Goal: Task Accomplishment & Management: Manage account settings

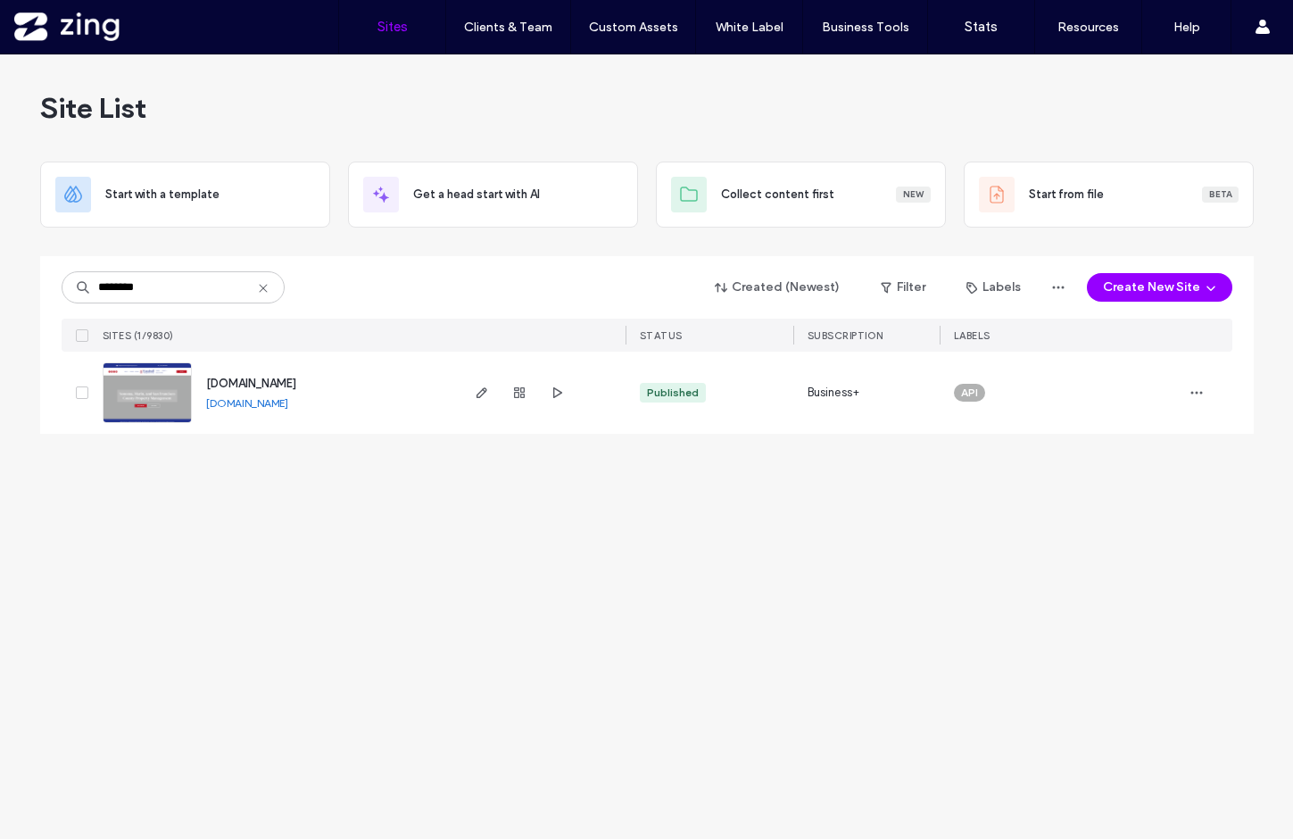
drag, startPoint x: 161, startPoint y: 287, endPoint x: -24, endPoint y: 285, distance: 184.7
click at [0, 285] on html ".wqwq-1{fill:#231f20;} .cls-1q, .cls-2q { fill-rule: evenodd; } .cls-2q { fill:…" at bounding box center [646, 419] width 1293 height 839
type input "*********"
click at [484, 389] on icon "button" at bounding box center [482, 392] width 14 height 14
click at [259, 286] on icon at bounding box center [263, 288] width 14 height 14
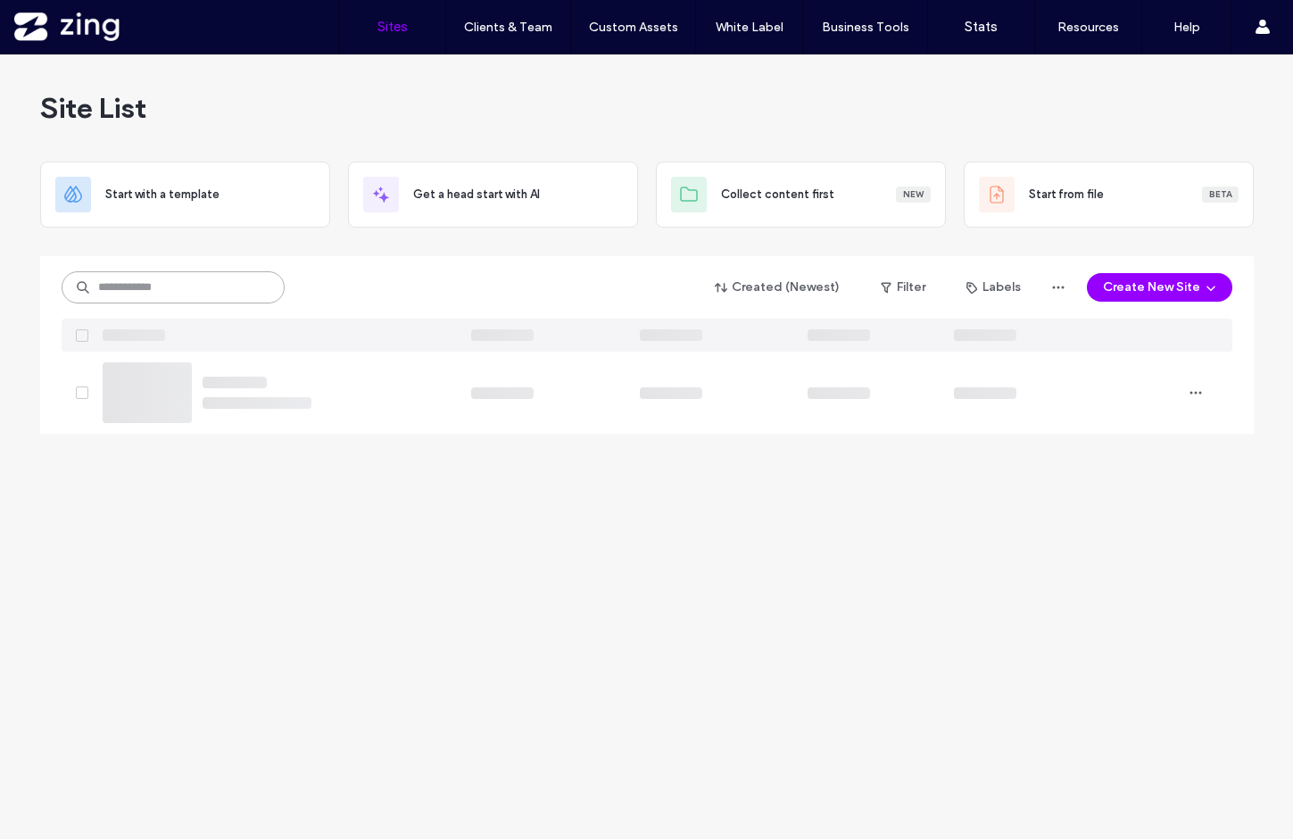
click at [198, 282] on input at bounding box center [173, 287] width 223 height 32
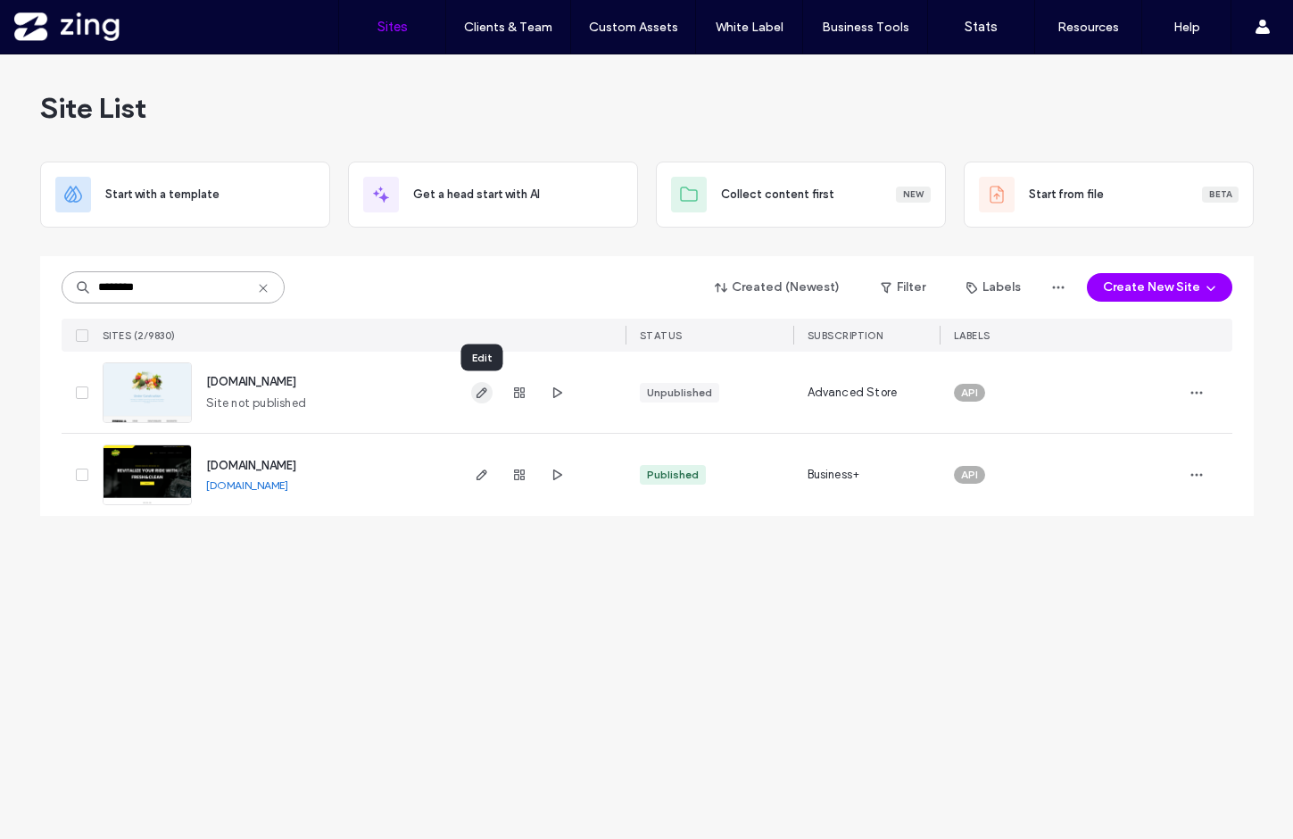
type input "********"
click at [482, 386] on icon "button" at bounding box center [482, 392] width 14 height 14
click at [157, 304] on div "******** Created (Newest) Filter Labels Create New Site SITES (2/9830) STATUS S…" at bounding box center [647, 303] width 1171 height 95
drag, startPoint x: 159, startPoint y: 288, endPoint x: -62, endPoint y: 286, distance: 220.4
click at [0, 286] on html ".wqwq-1{fill:#231f20;} .cls-1q, .cls-2q { fill-rule: evenodd; } .cls-2q { fill:…" at bounding box center [646, 419] width 1293 height 839
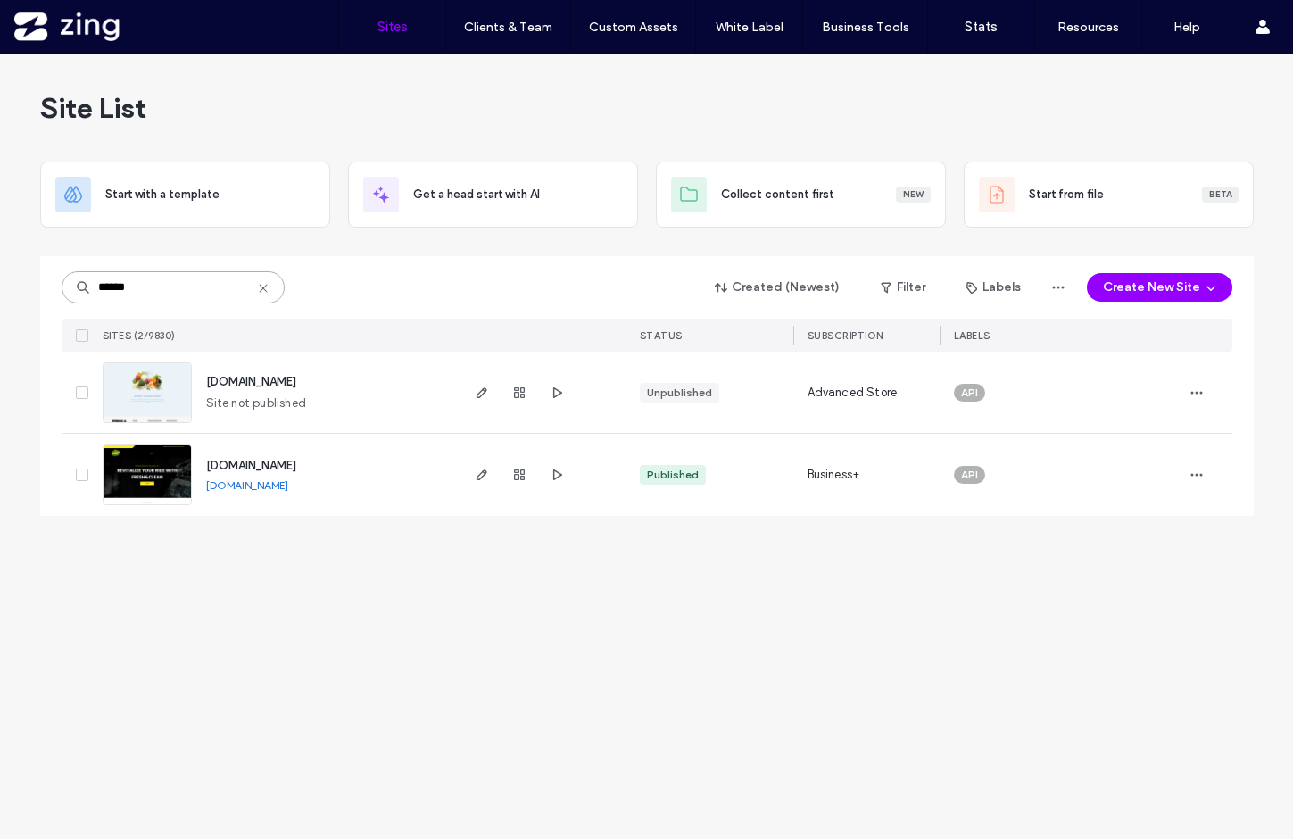
type input "*******"
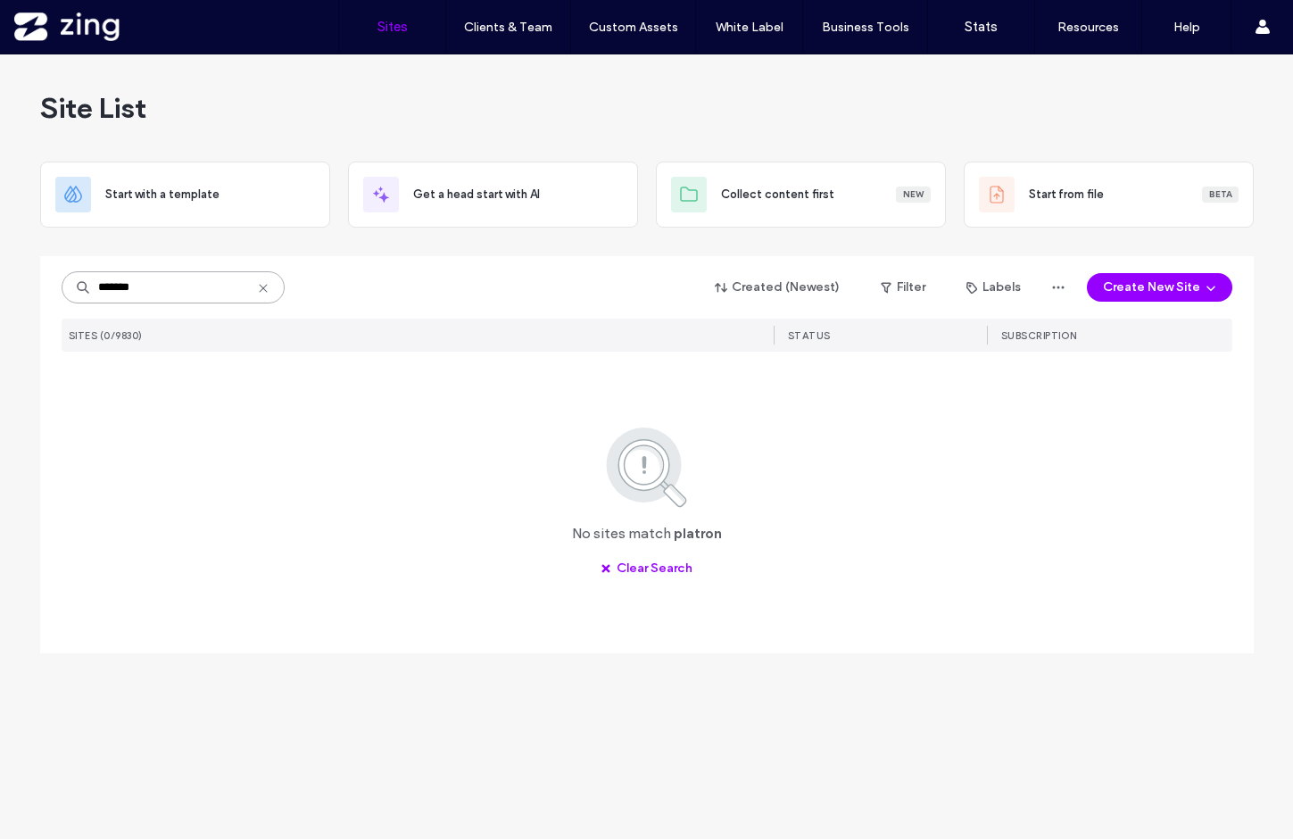
drag, startPoint x: 153, startPoint y: 288, endPoint x: -37, endPoint y: 287, distance: 190.0
click at [0, 287] on html ".wqwq-1{fill:#231f20;} .cls-1q, .cls-2q { fill-rule: evenodd; } .cls-2q { fill:…" at bounding box center [646, 419] width 1293 height 839
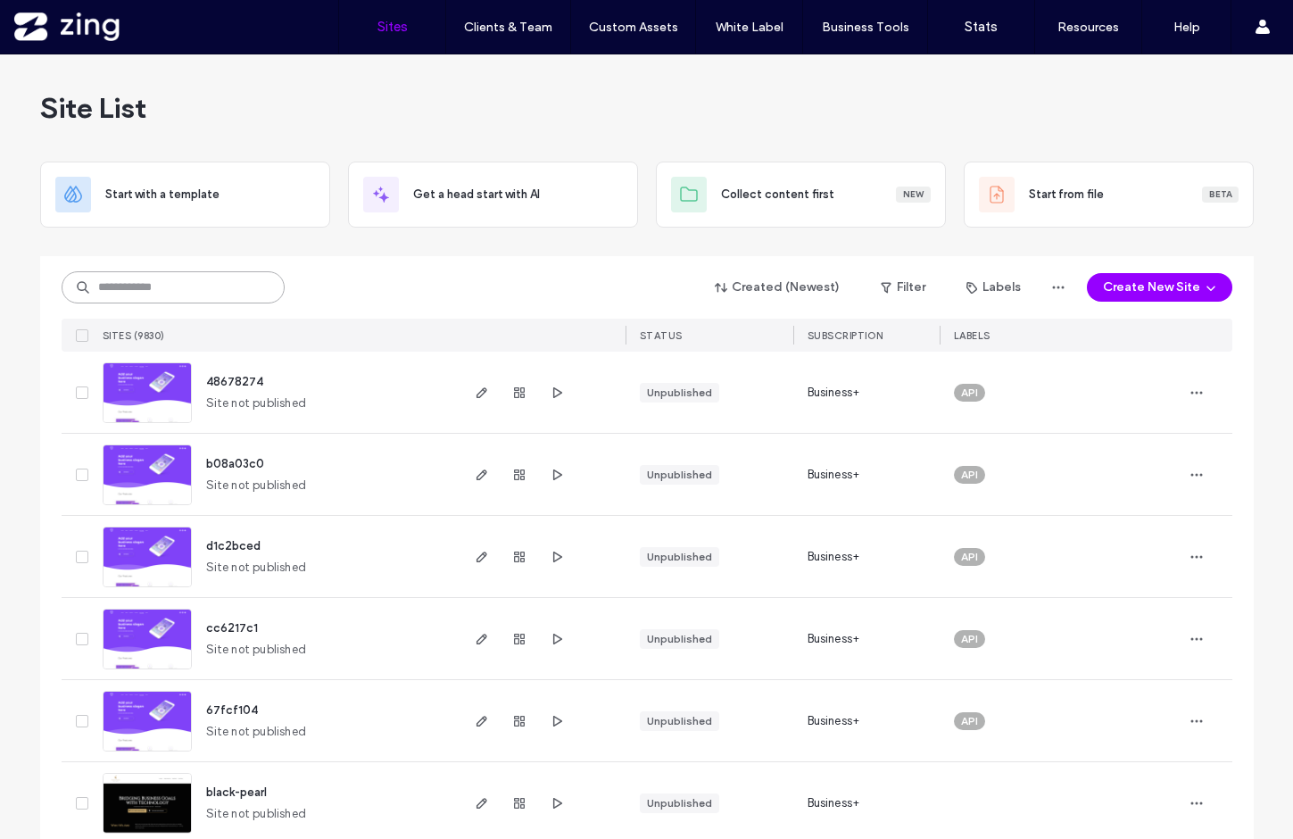
click at [135, 288] on input at bounding box center [173, 287] width 223 height 32
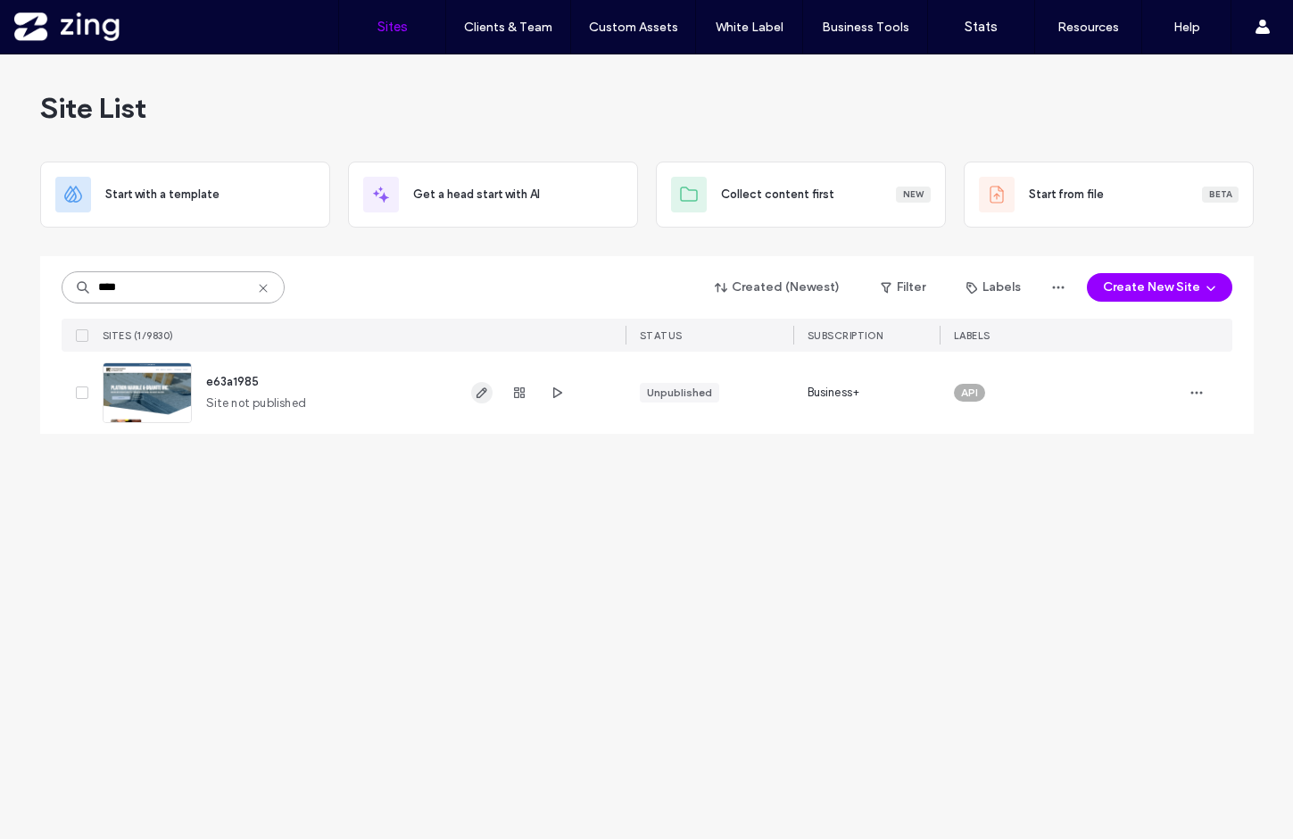
type input "****"
click at [481, 389] on use "button" at bounding box center [481, 392] width 11 height 11
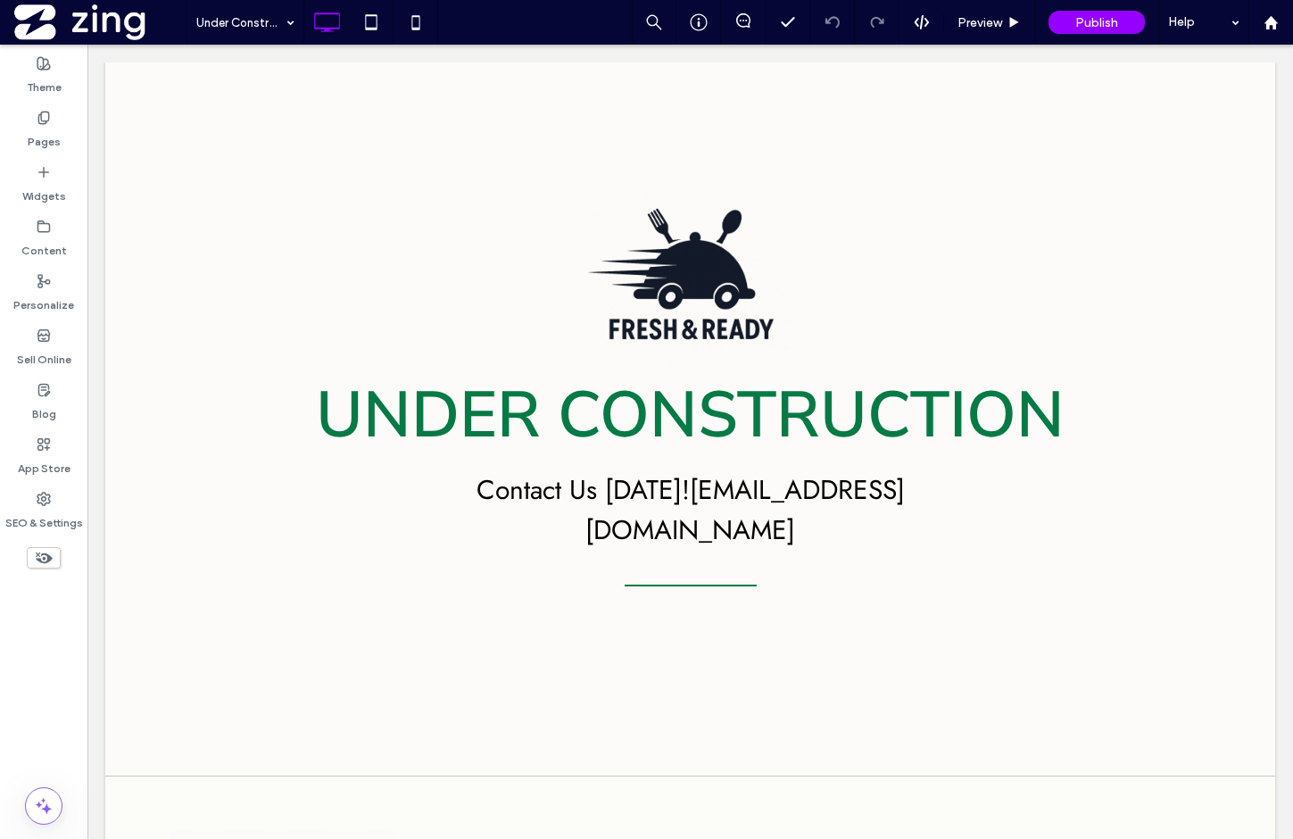
click at [57, 333] on div "Sell Online" at bounding box center [43, 347] width 87 height 54
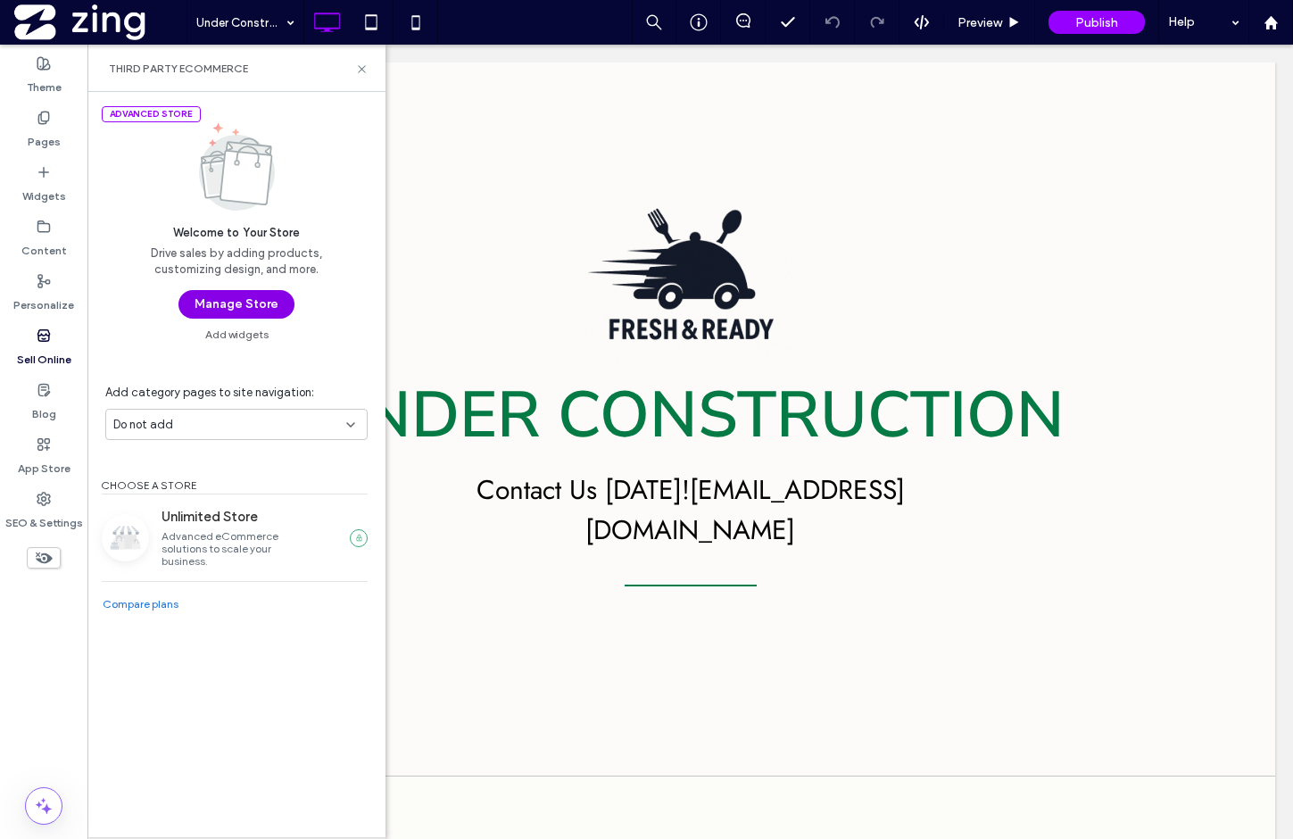
click at [238, 305] on button "Manage Store" at bounding box center [236, 304] width 116 height 29
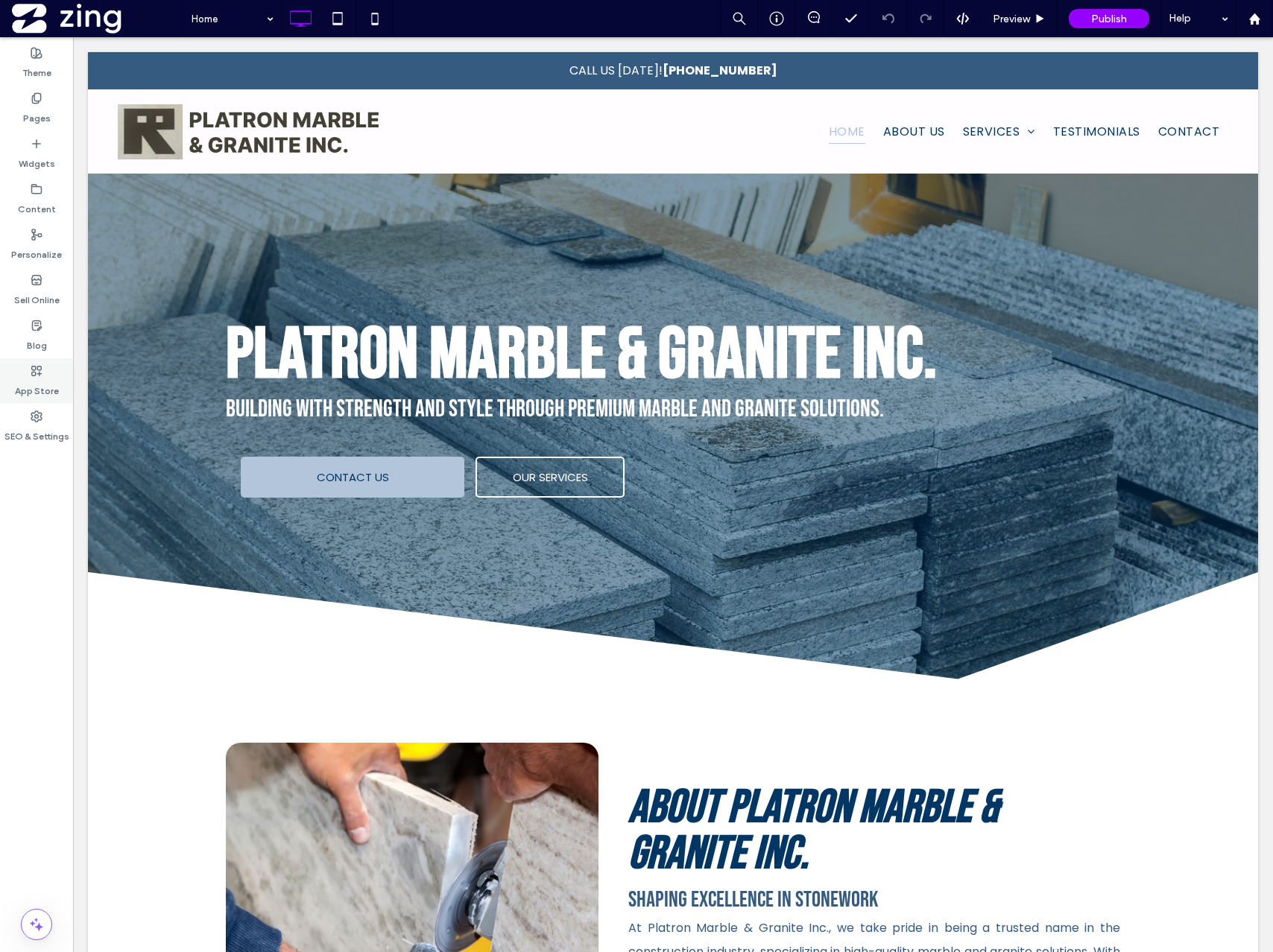
click at [24, 387] on label "App Store" at bounding box center [37, 387] width 44 height 21
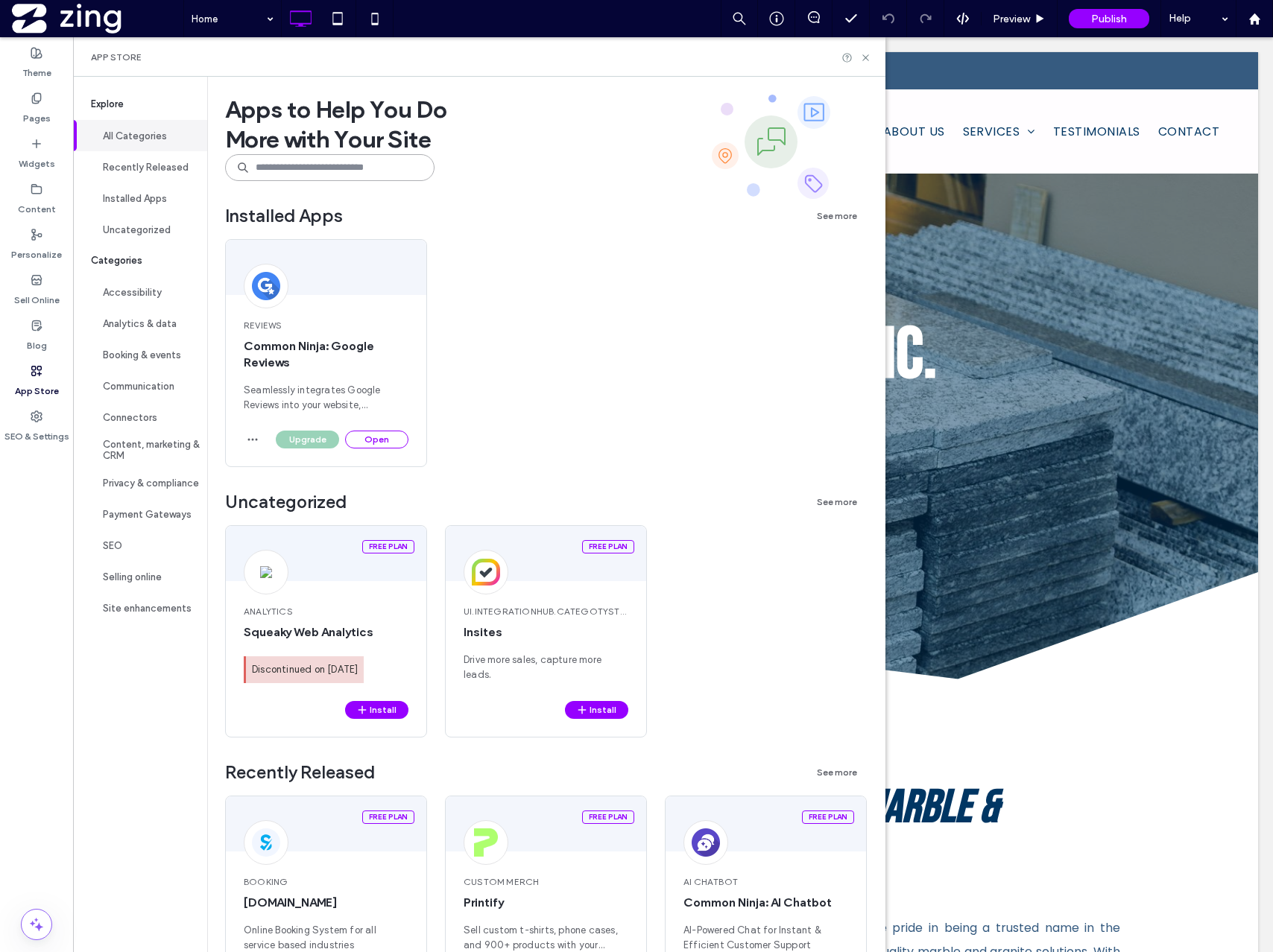
click at [310, 166] on input at bounding box center [329, 168] width 210 height 27
click at [865, 60] on icon at bounding box center [865, 57] width 11 height 11
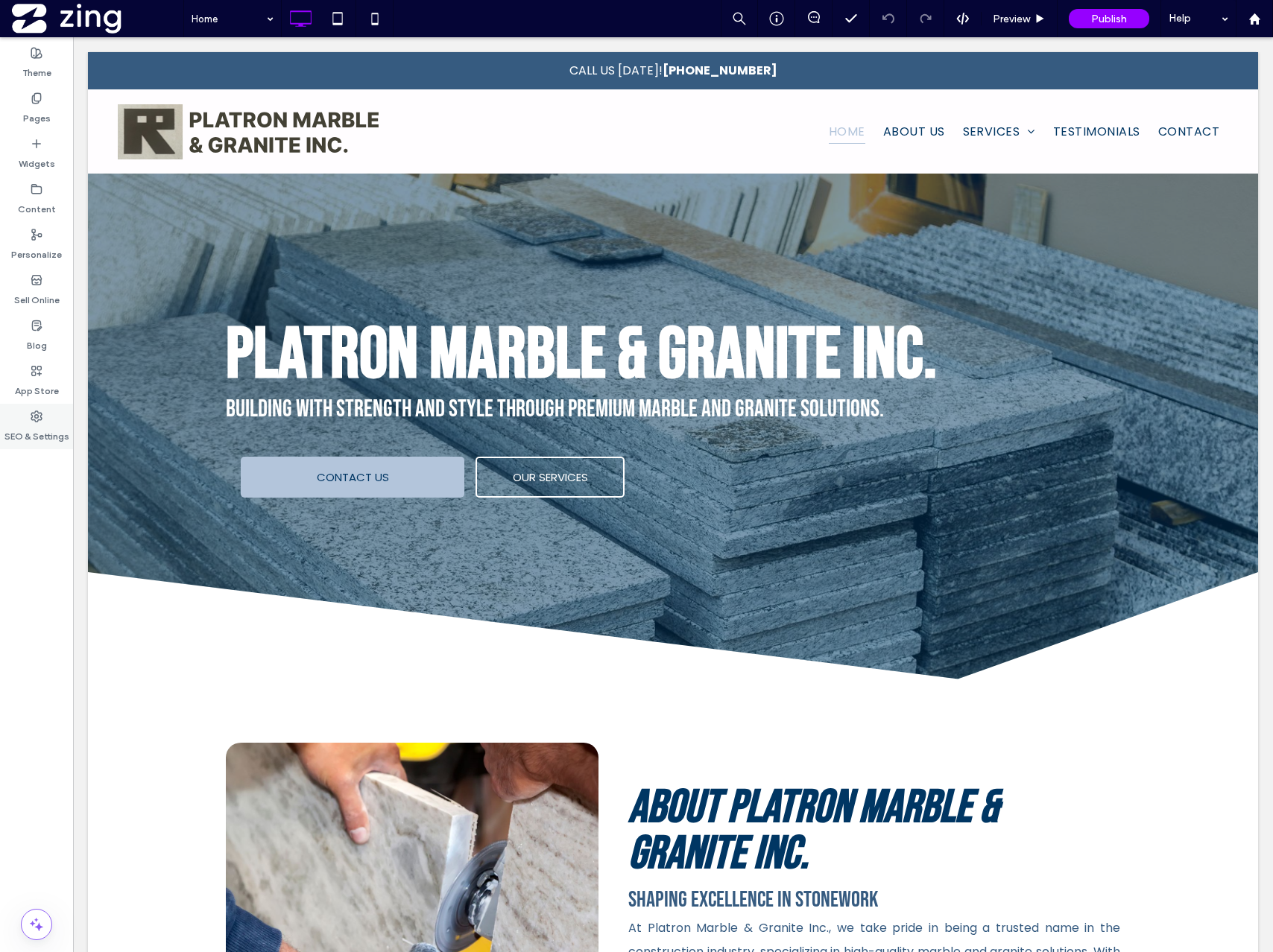
click at [38, 433] on label "SEO & Settings" at bounding box center [37, 433] width 65 height 21
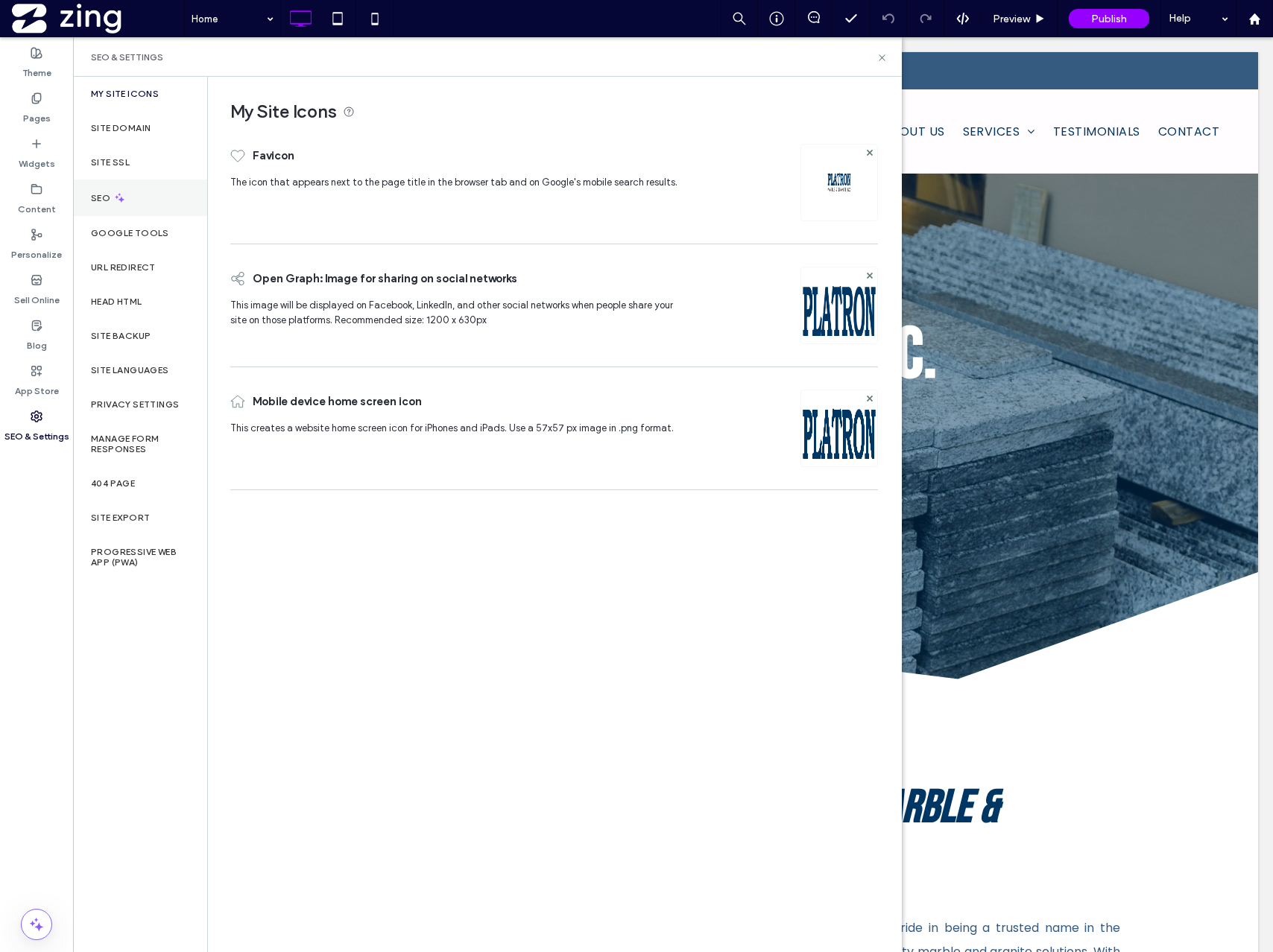
click at [130, 200] on div "SEO" at bounding box center [139, 198] width 134 height 37
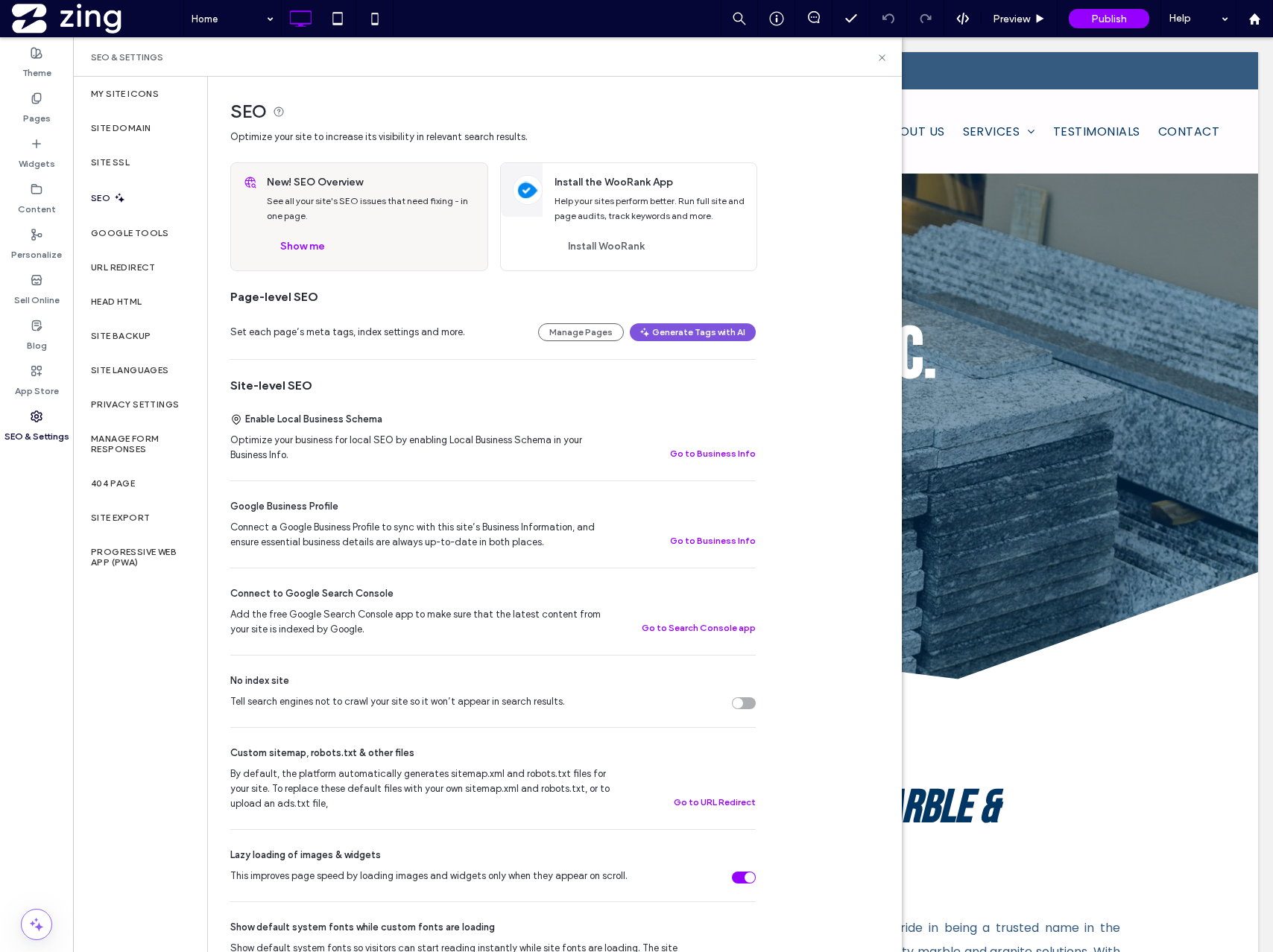
click at [676, 341] on button "Generate Tags with AI" at bounding box center [692, 332] width 126 height 18
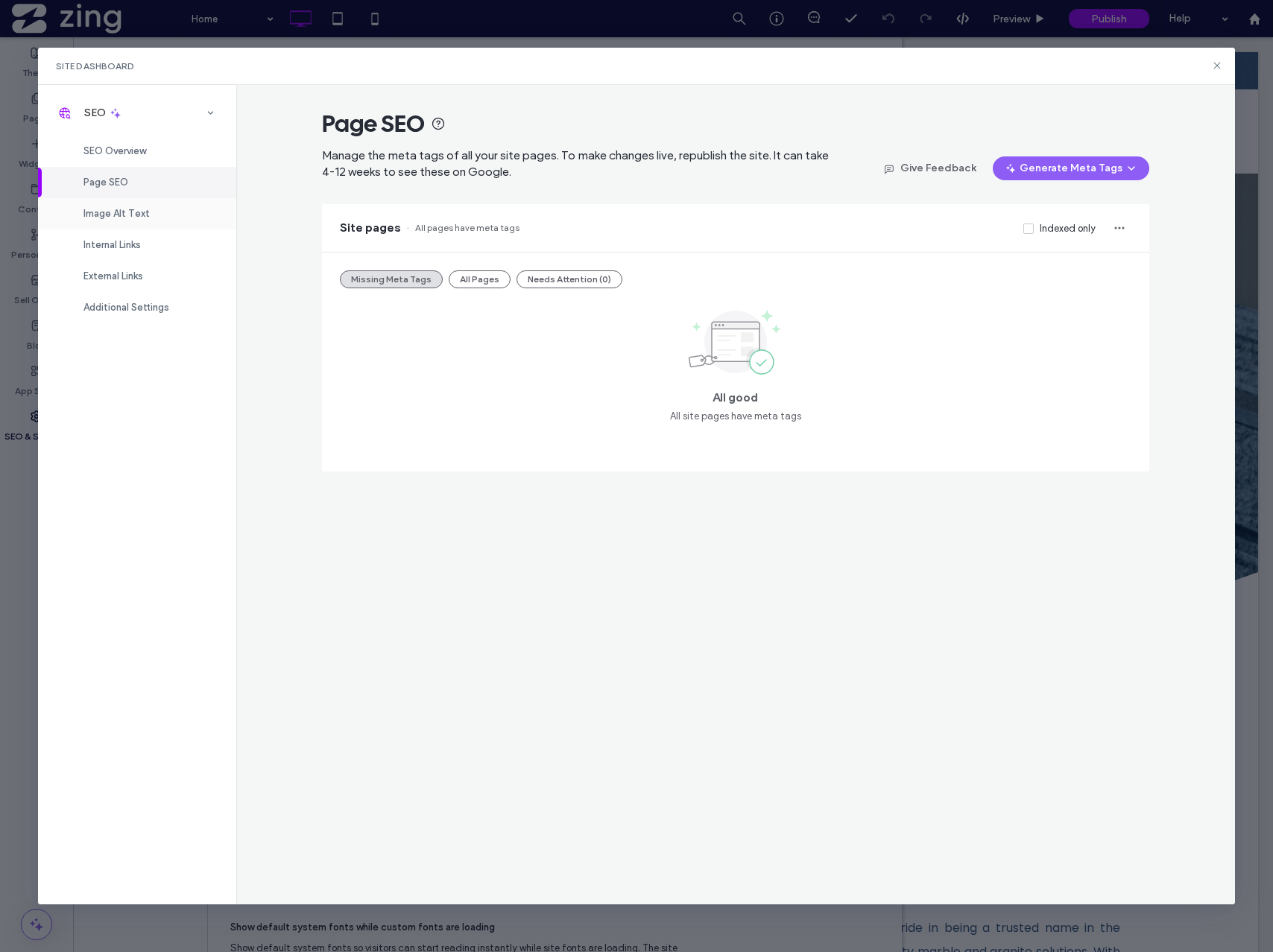
click at [121, 206] on div "Image Alt Text" at bounding box center [137, 213] width 198 height 31
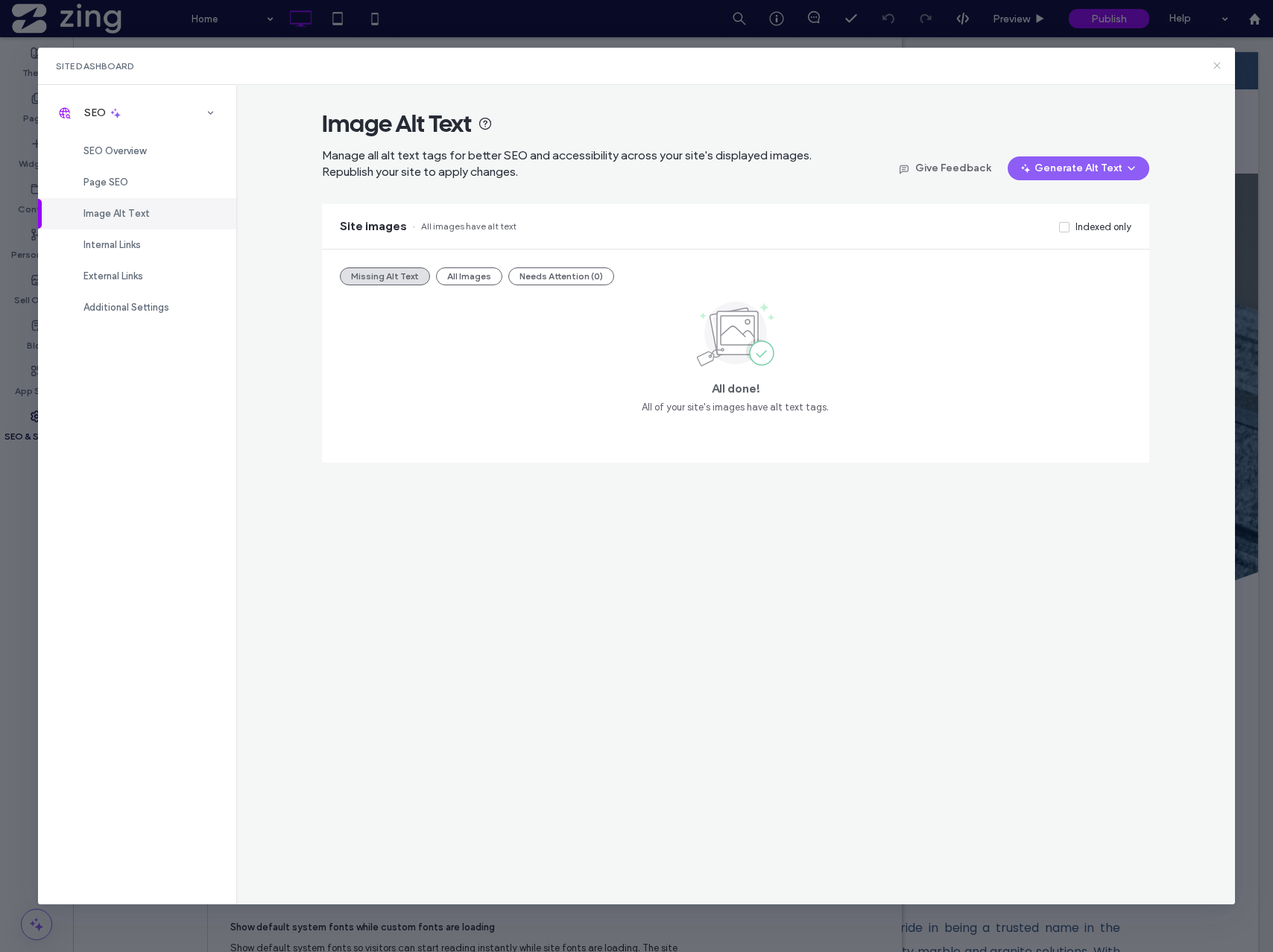
click at [1079, 69] on icon at bounding box center [1217, 65] width 12 height 12
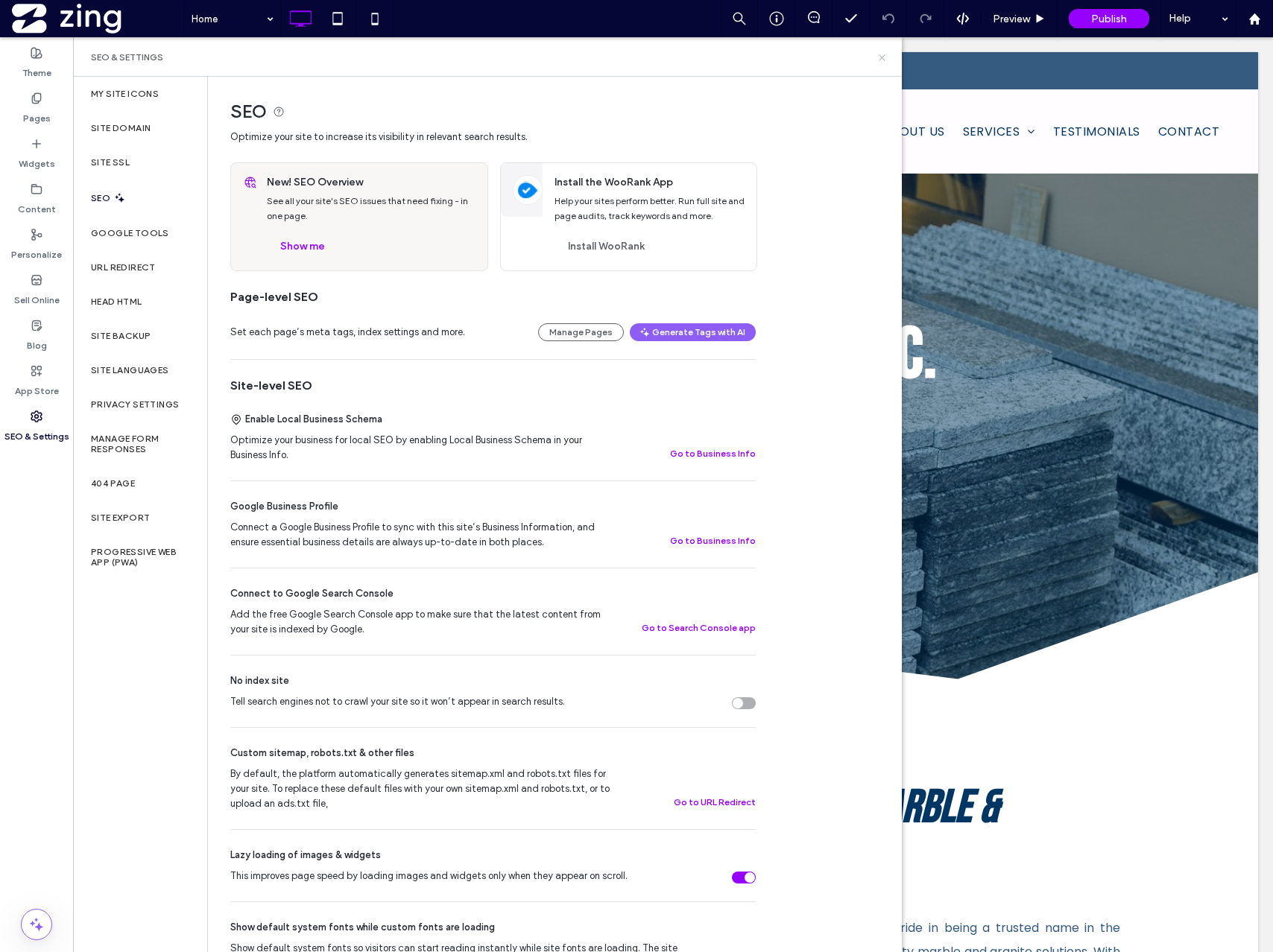
click at [885, 58] on icon at bounding box center [881, 57] width 11 height 11
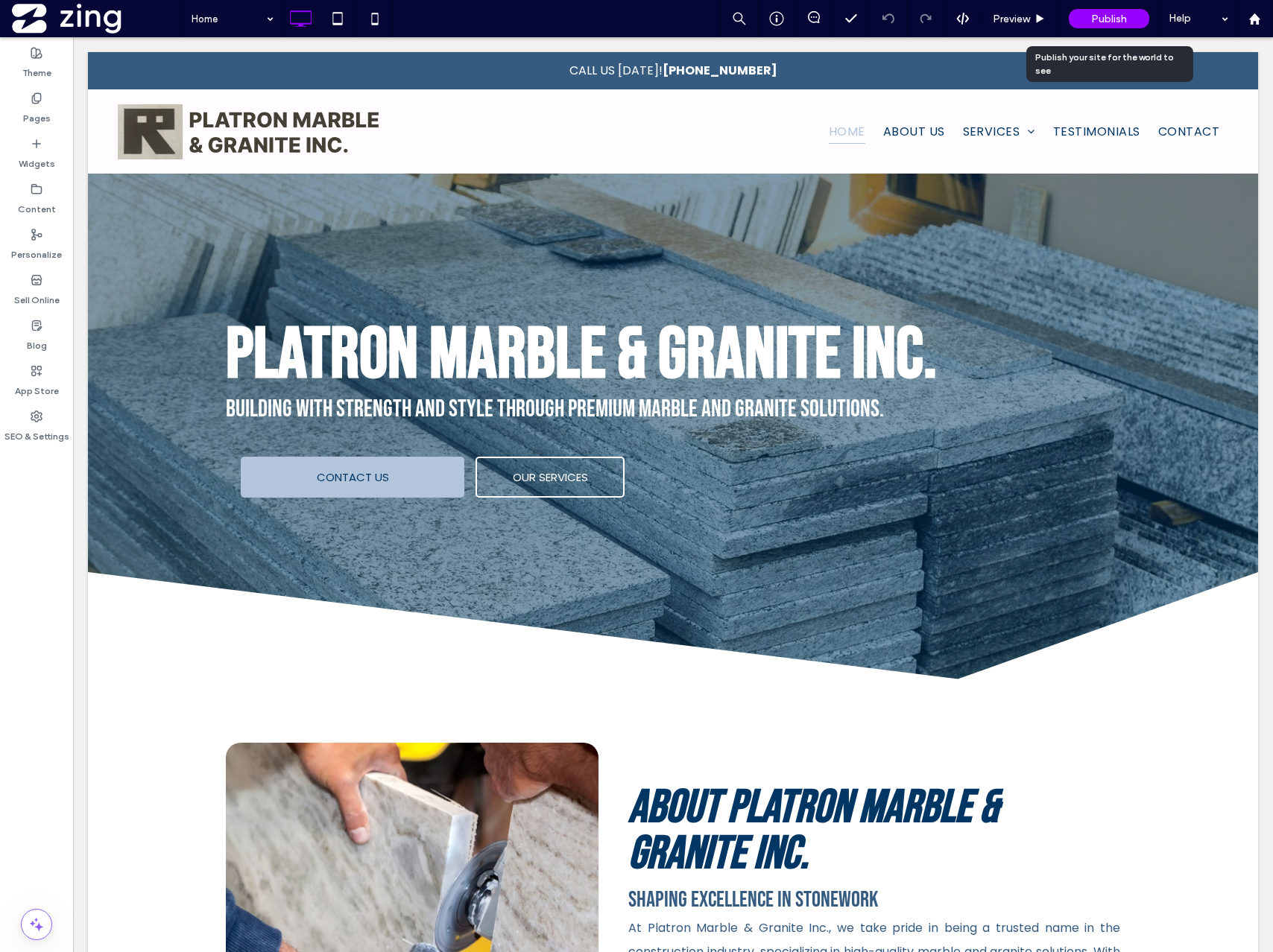
click at [1079, 19] on span "Publish" at bounding box center [1108, 18] width 36 height 13
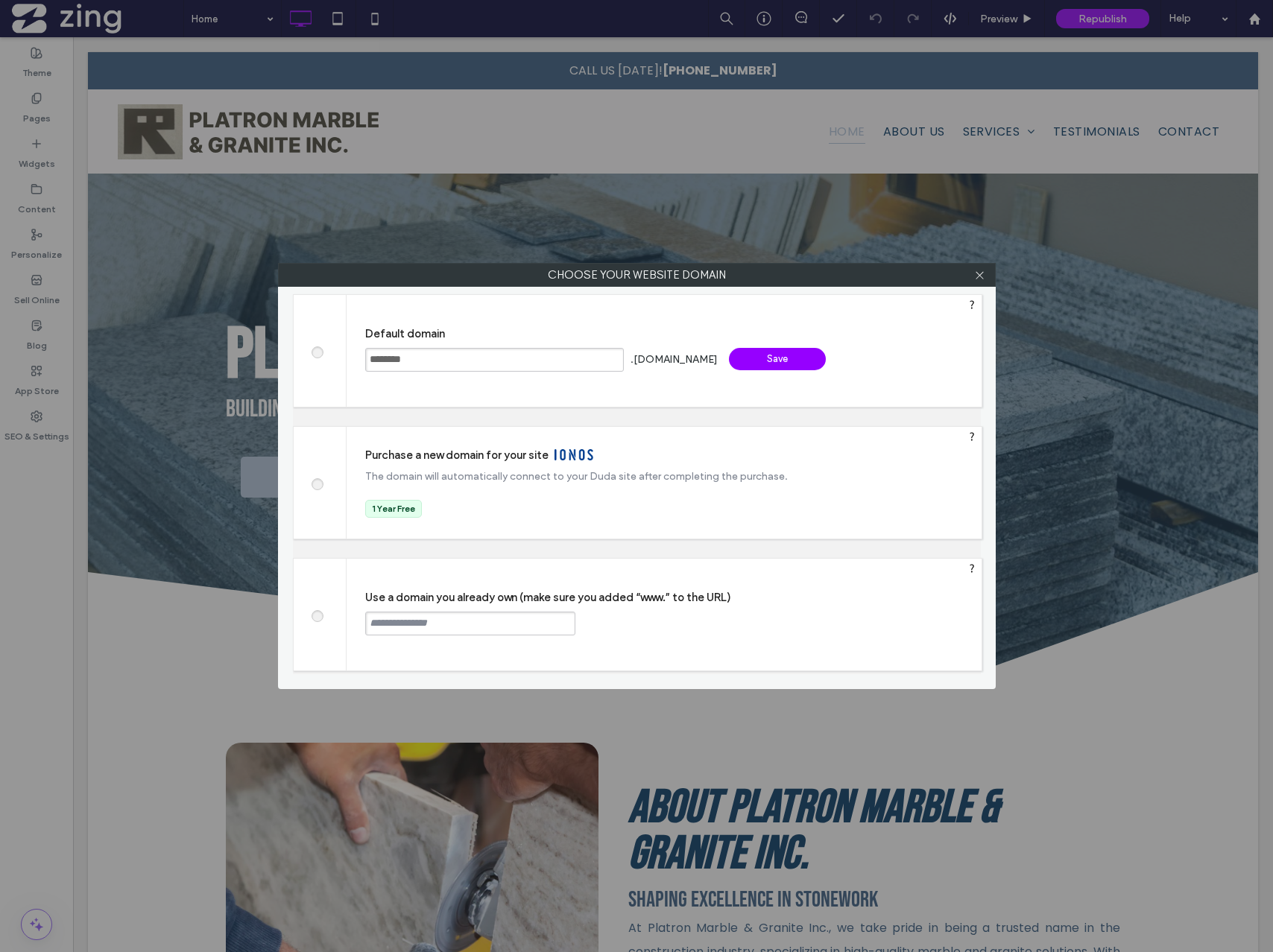
click at [424, 624] on input "text" at bounding box center [470, 623] width 210 height 24
type input "**********"
click at [654, 630] on div "Continue" at bounding box center [632, 622] width 97 height 23
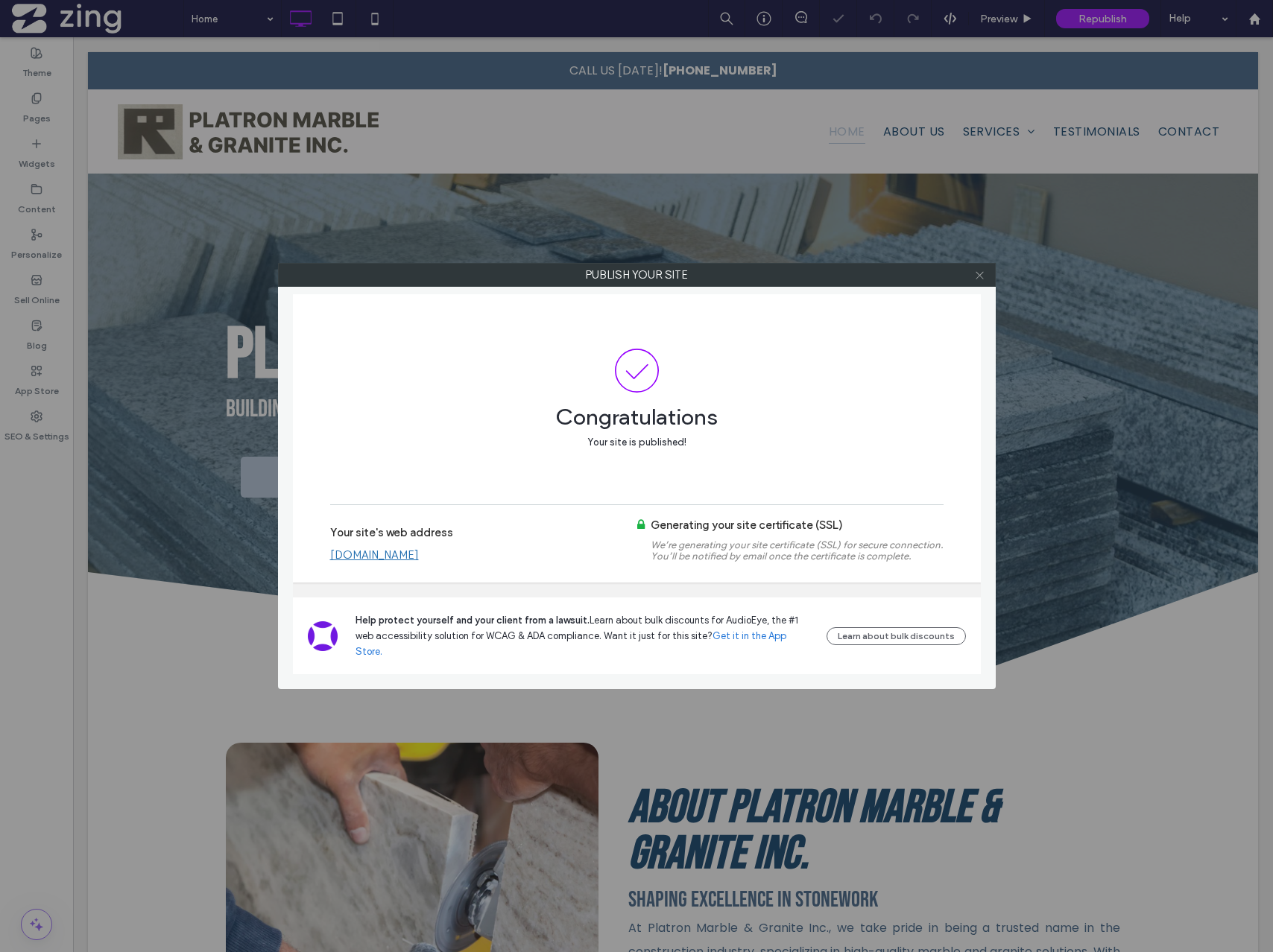
click at [982, 278] on use at bounding box center [979, 275] width 8 height 8
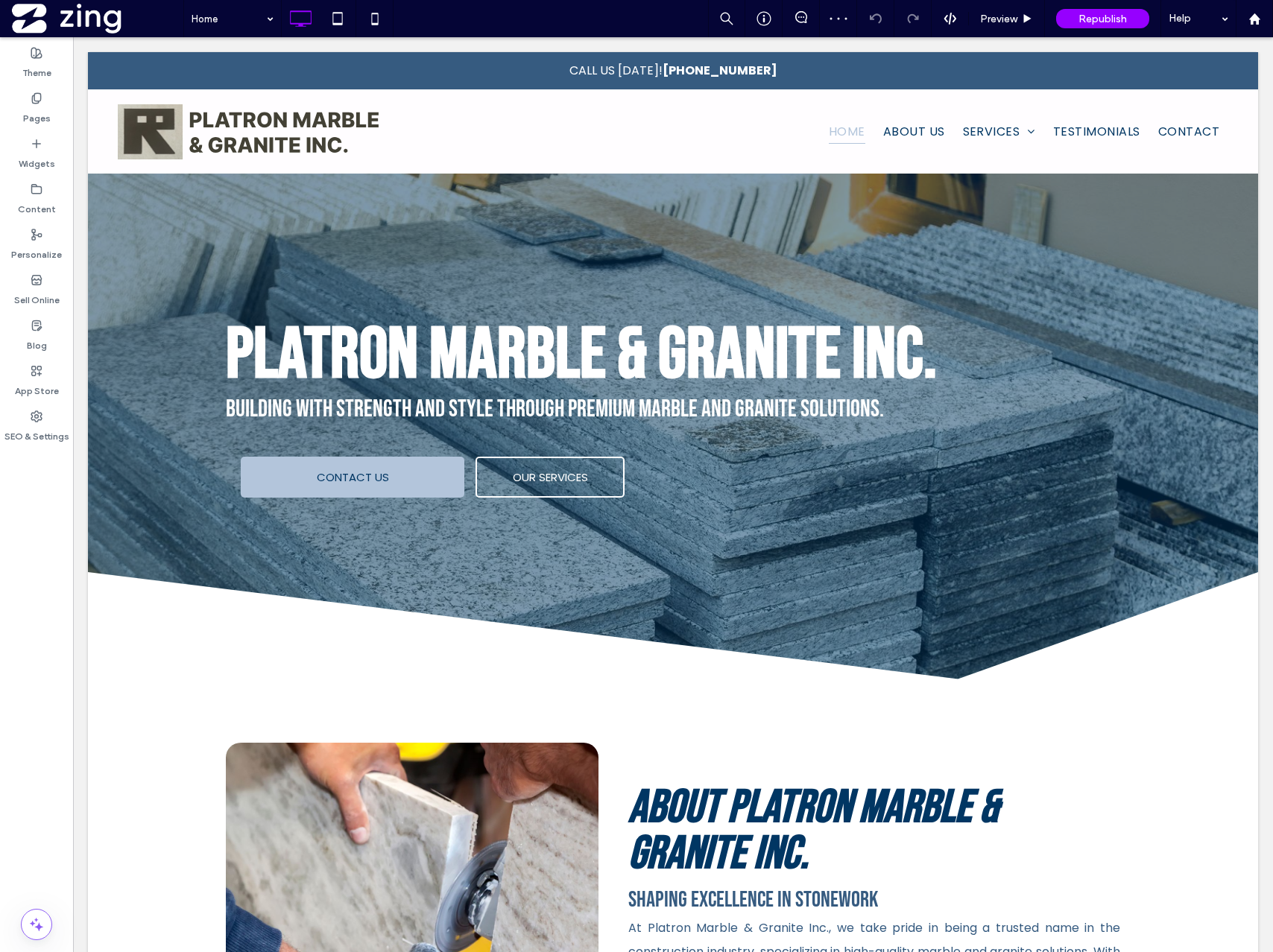
click at [38, 452] on div at bounding box center [36, 456] width 73 height 14
click at [34, 432] on label "SEO & Settings" at bounding box center [37, 433] width 65 height 21
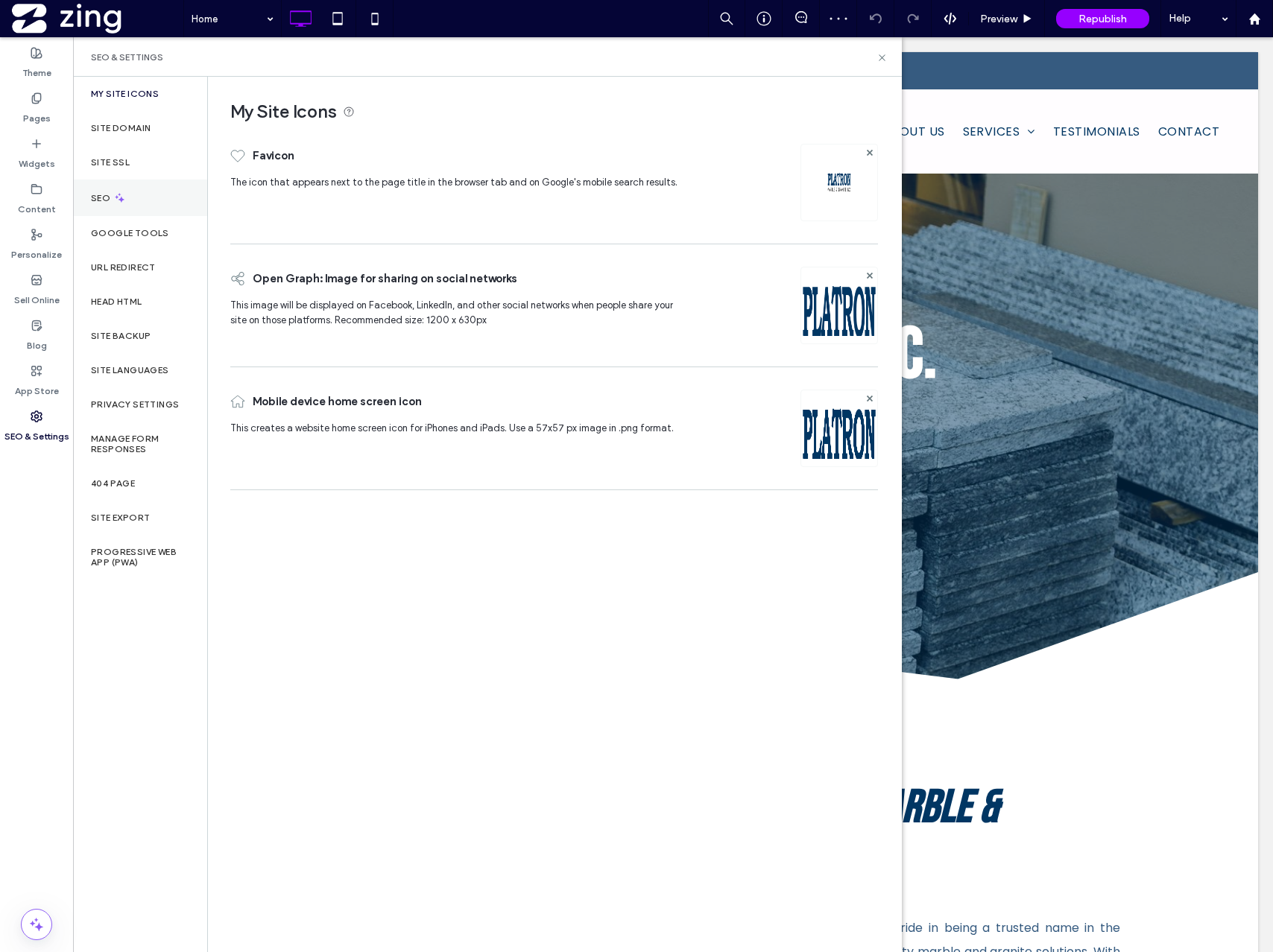
click at [129, 198] on div "SEO" at bounding box center [139, 198] width 134 height 37
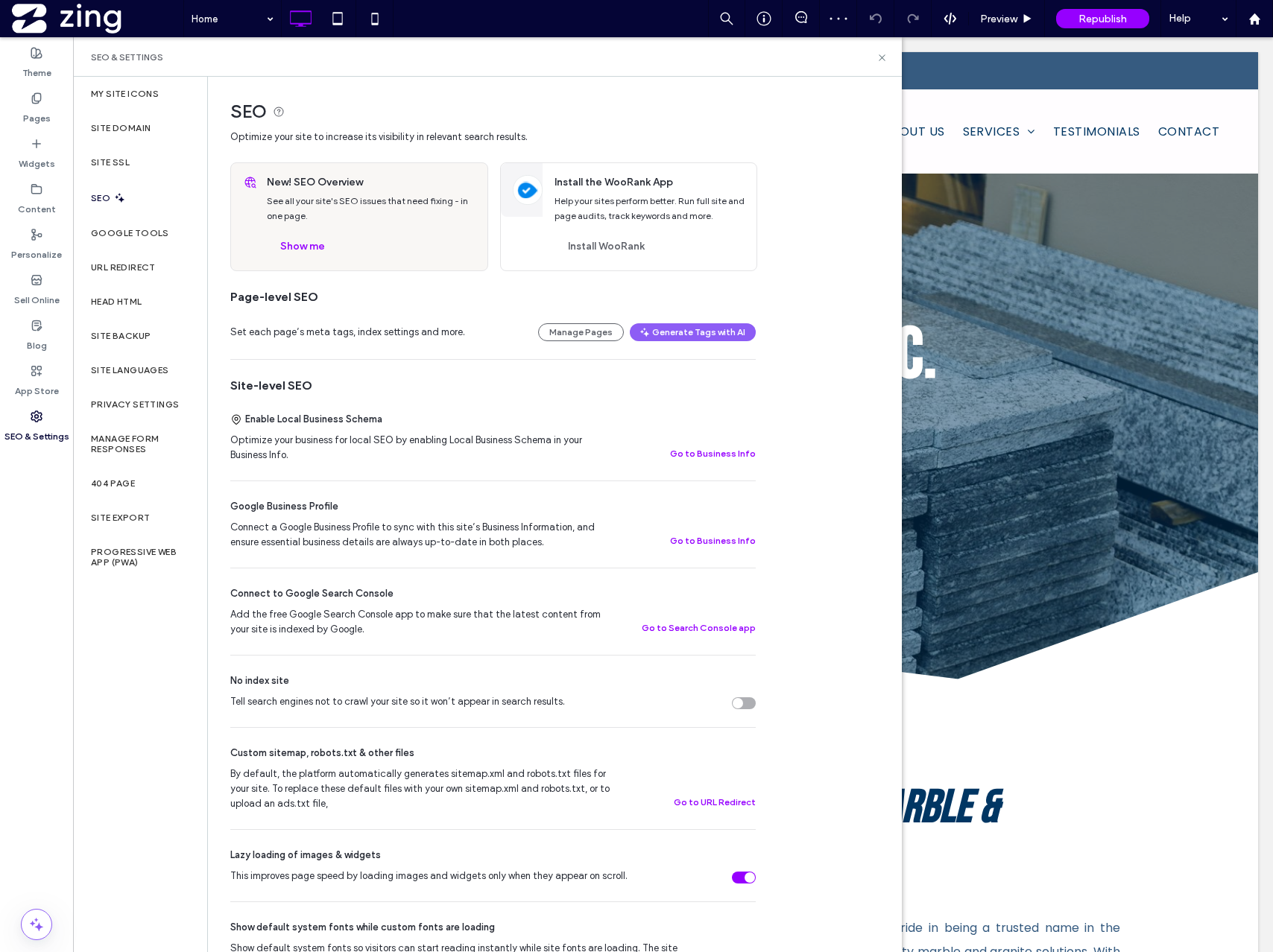
click at [723, 316] on div "Set each page’s meta tags, index settings and more. Manage Pages Generate Tags …" at bounding box center [493, 332] width 525 height 53
click at [166, 159] on div "Site SSL" at bounding box center [139, 162] width 134 height 34
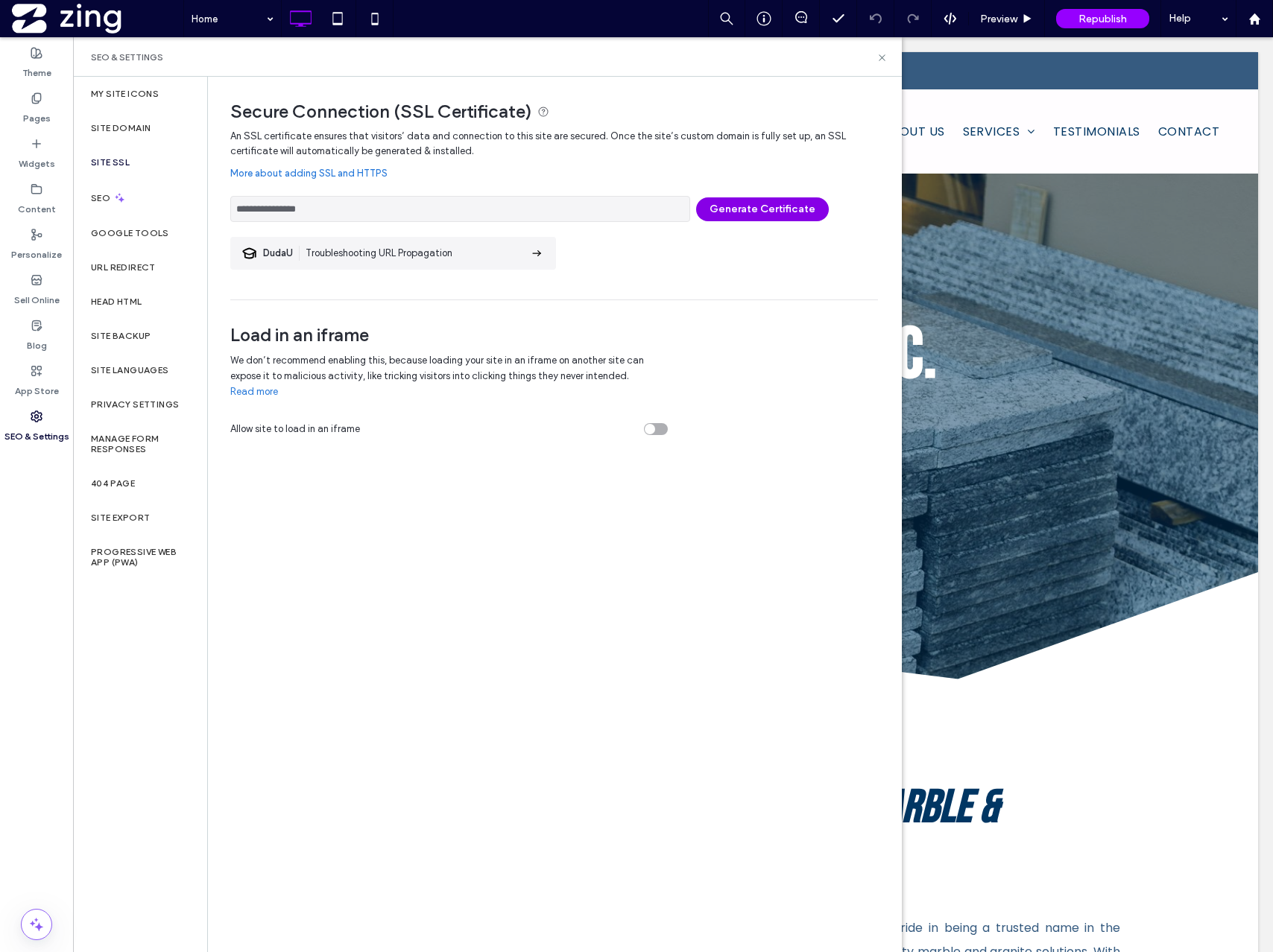
click at [743, 205] on button "Generate Certificate" at bounding box center [762, 209] width 133 height 24
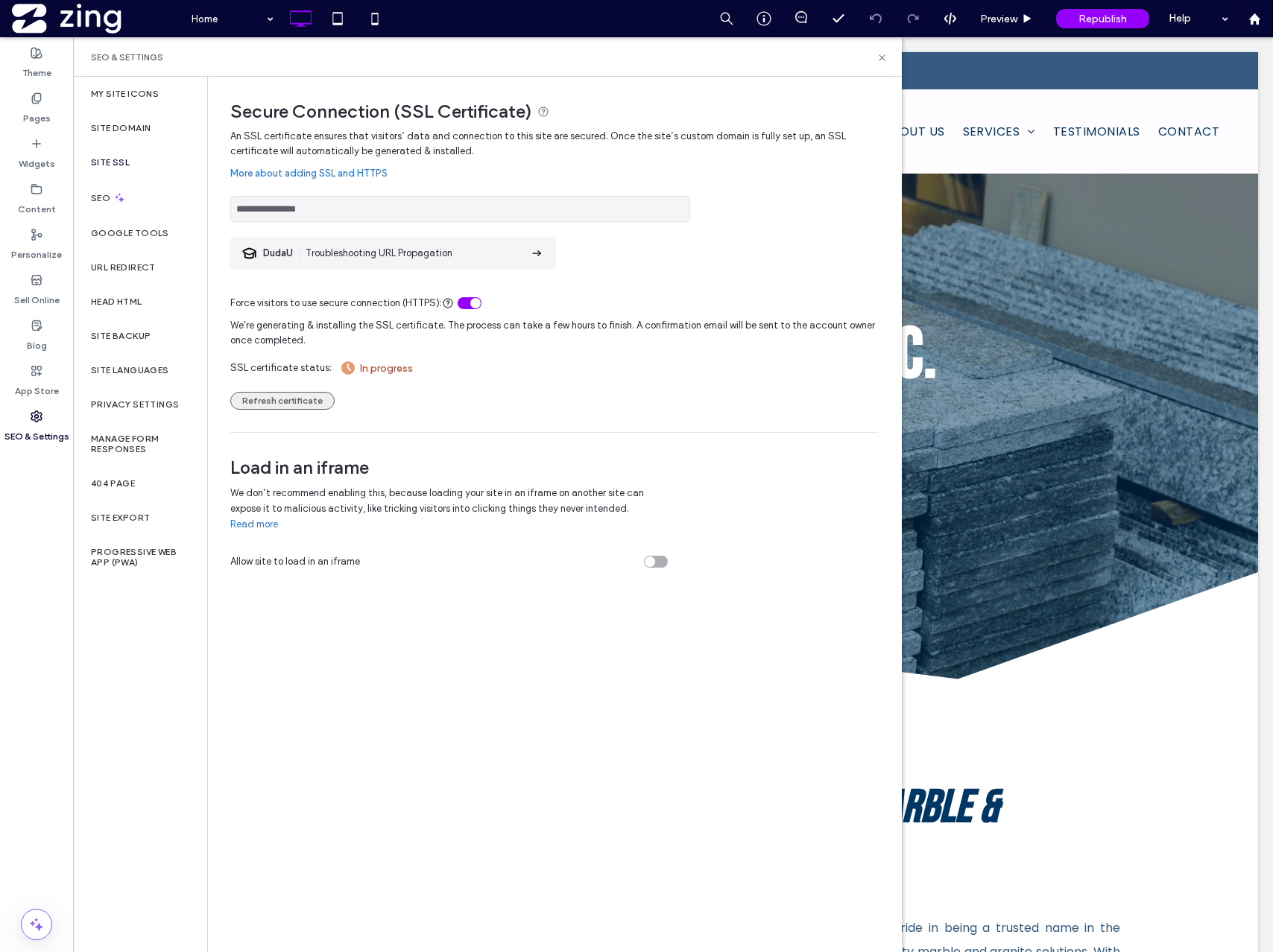
click at [253, 403] on button "Refresh certificate" at bounding box center [282, 400] width 104 height 18
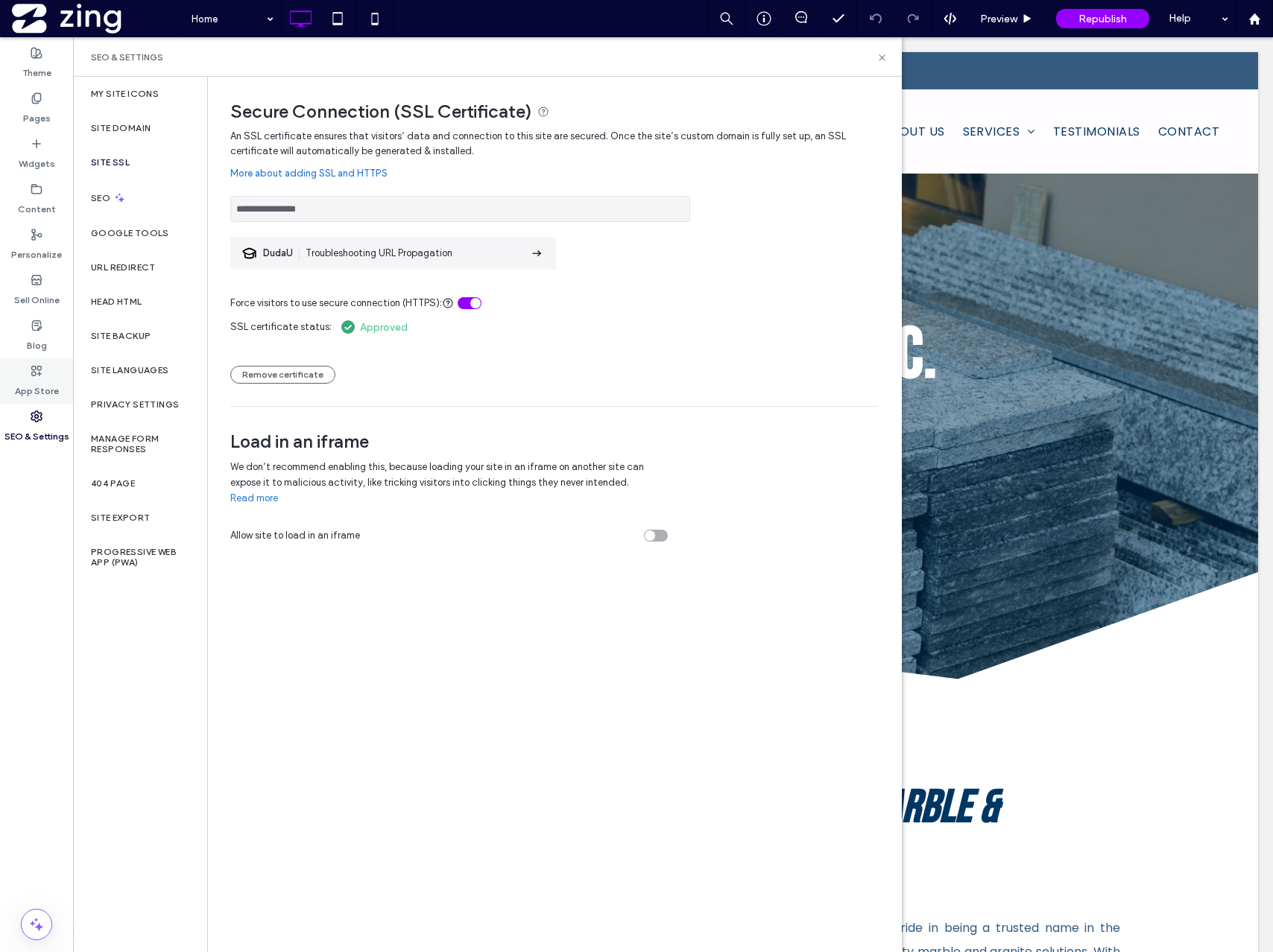
click at [39, 378] on label "App Store" at bounding box center [37, 387] width 44 height 21
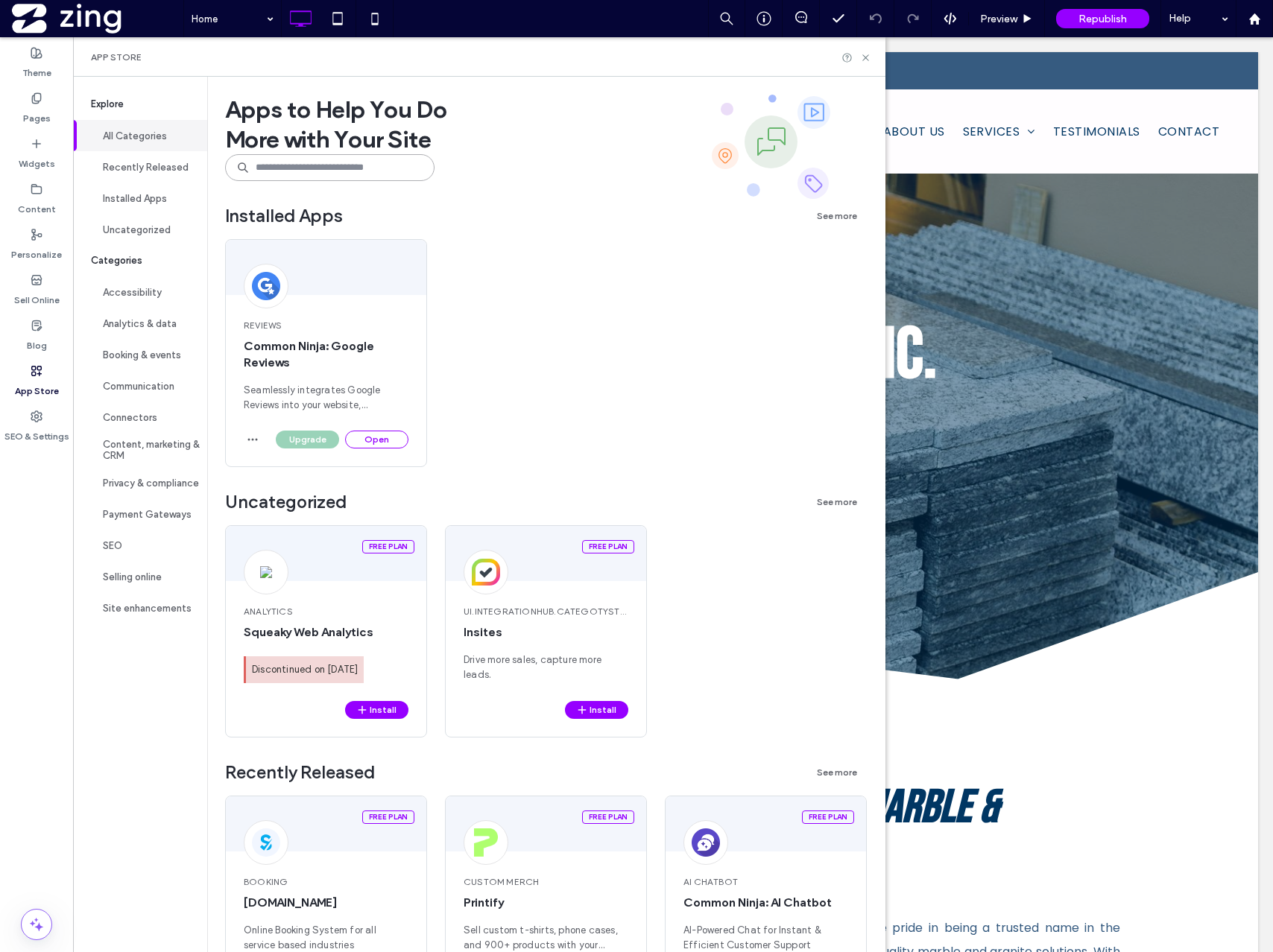
click at [321, 177] on input at bounding box center [329, 168] width 210 height 27
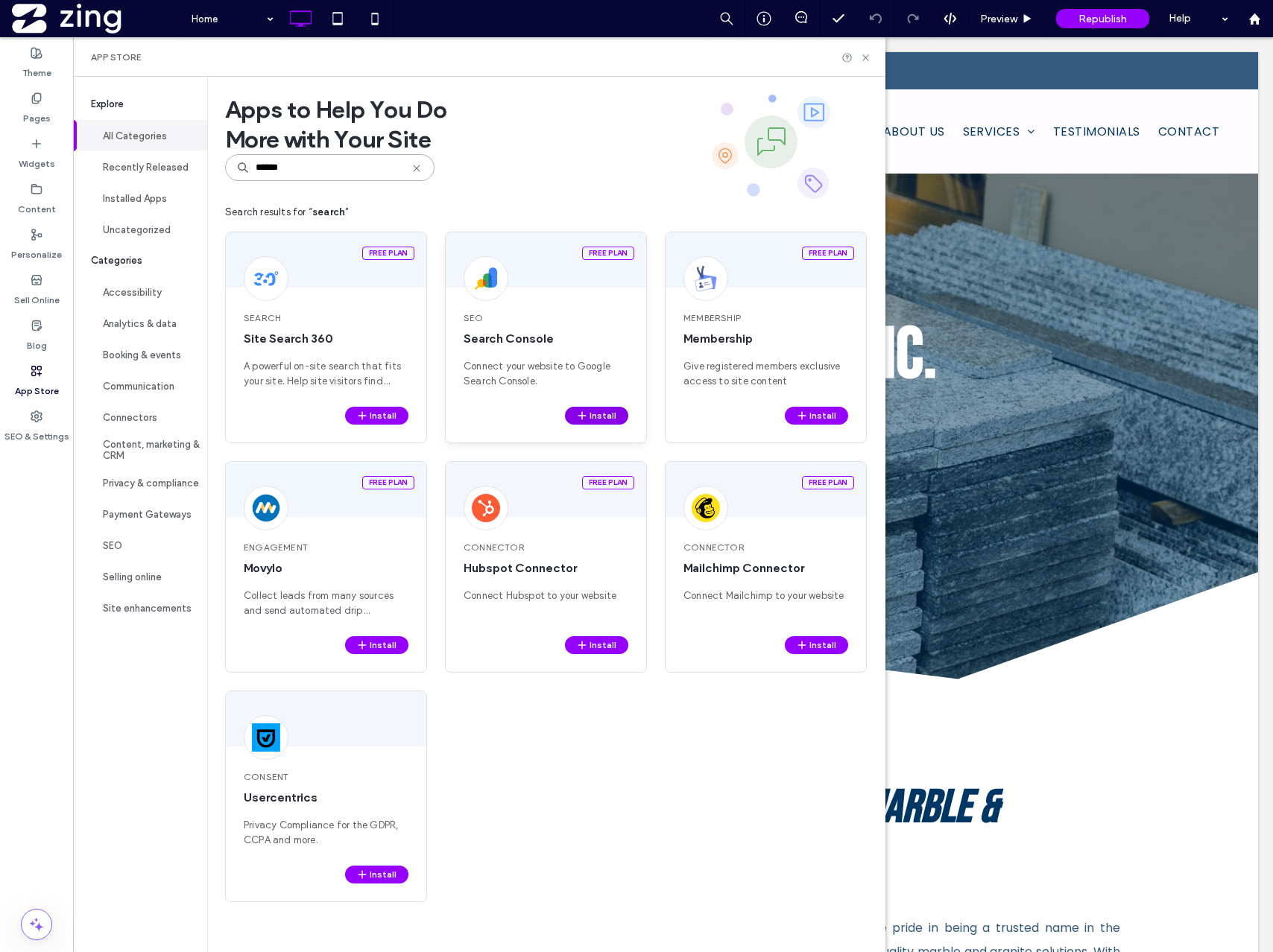
type input "******"
click at [583, 413] on icon "button" at bounding box center [582, 416] width 12 height 12
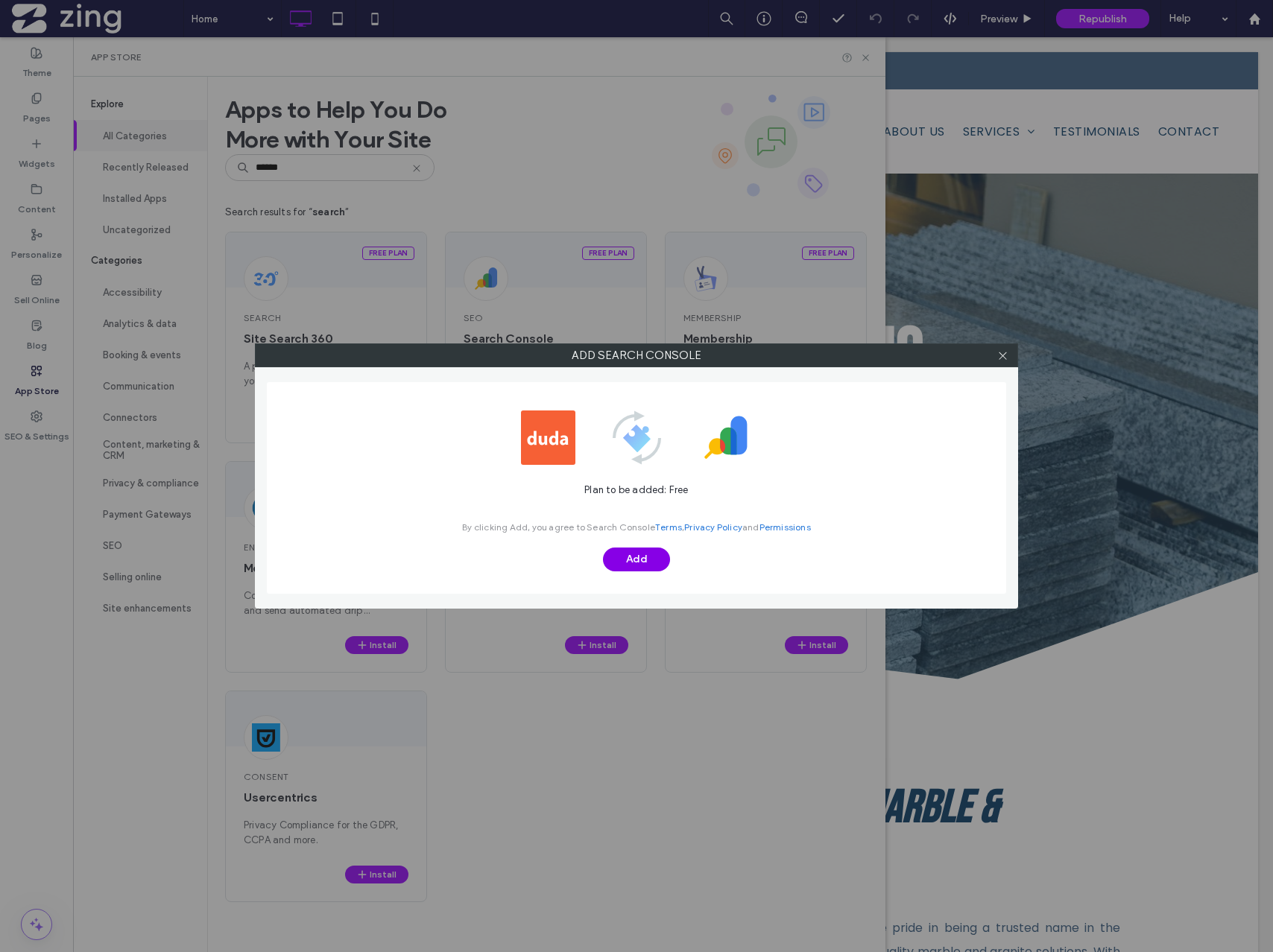
click at [636, 554] on button "Add" at bounding box center [636, 560] width 67 height 24
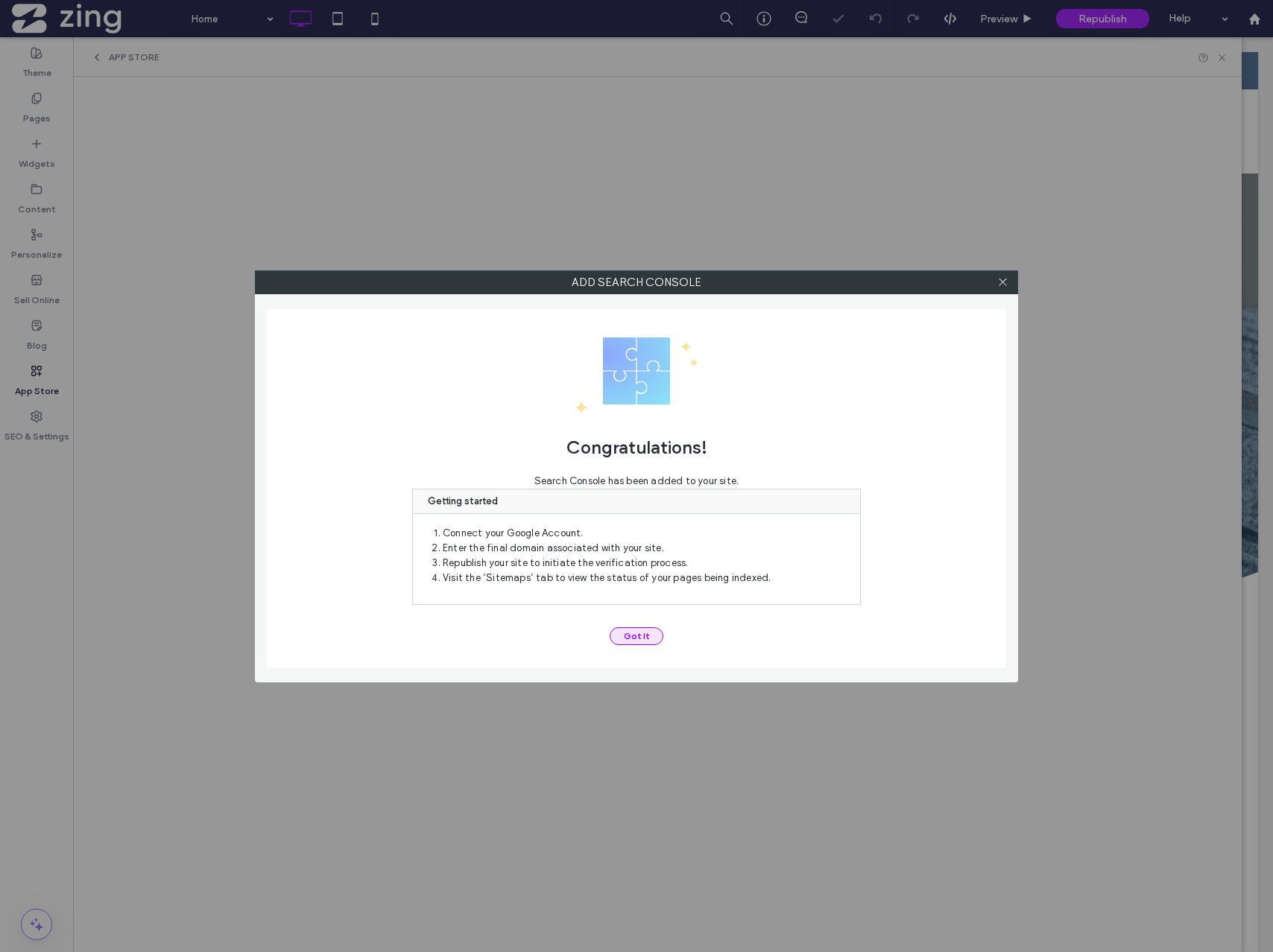
click at [639, 631] on button "Got It" at bounding box center [636, 636] width 53 height 18
